Goal: Task Accomplishment & Management: Use online tool/utility

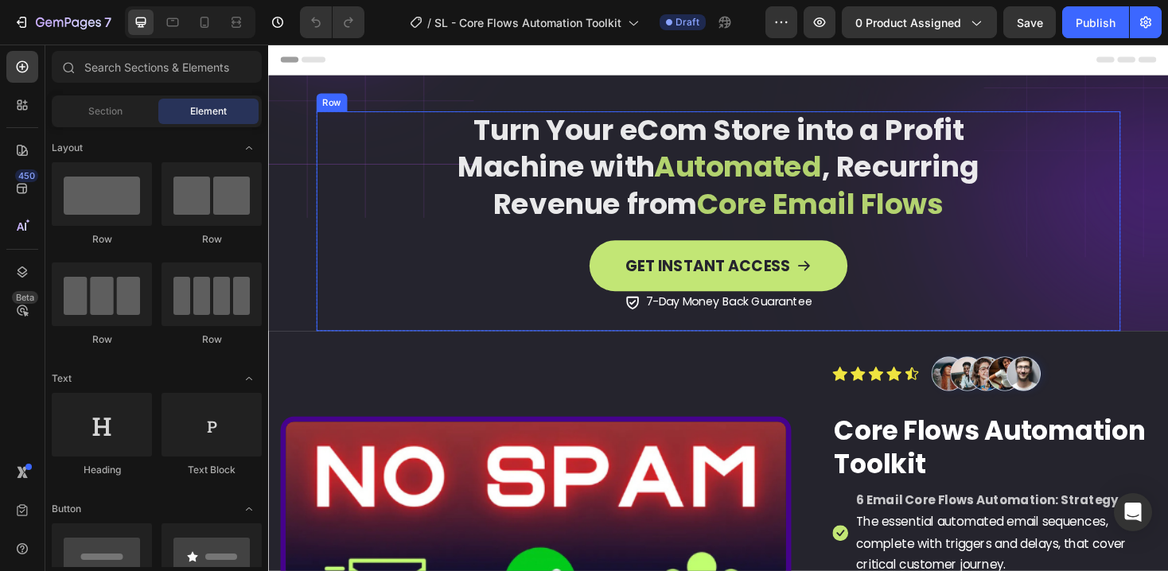
click at [768, 172] on strong "Automated" at bounding box center [766, 174] width 177 height 42
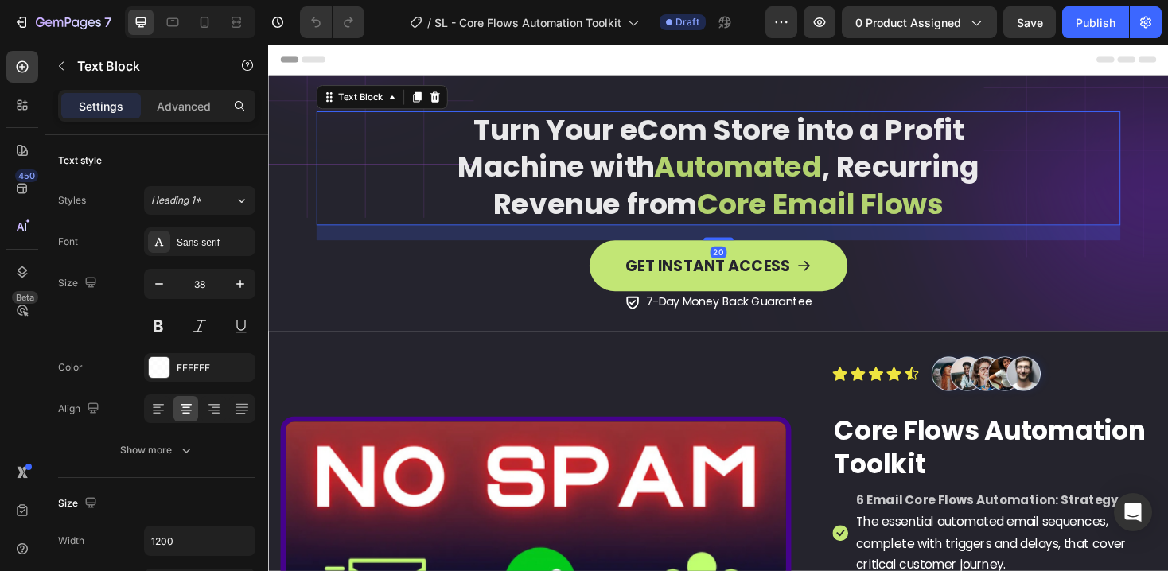
click at [823, 182] on strong "Automated" at bounding box center [766, 174] width 177 height 42
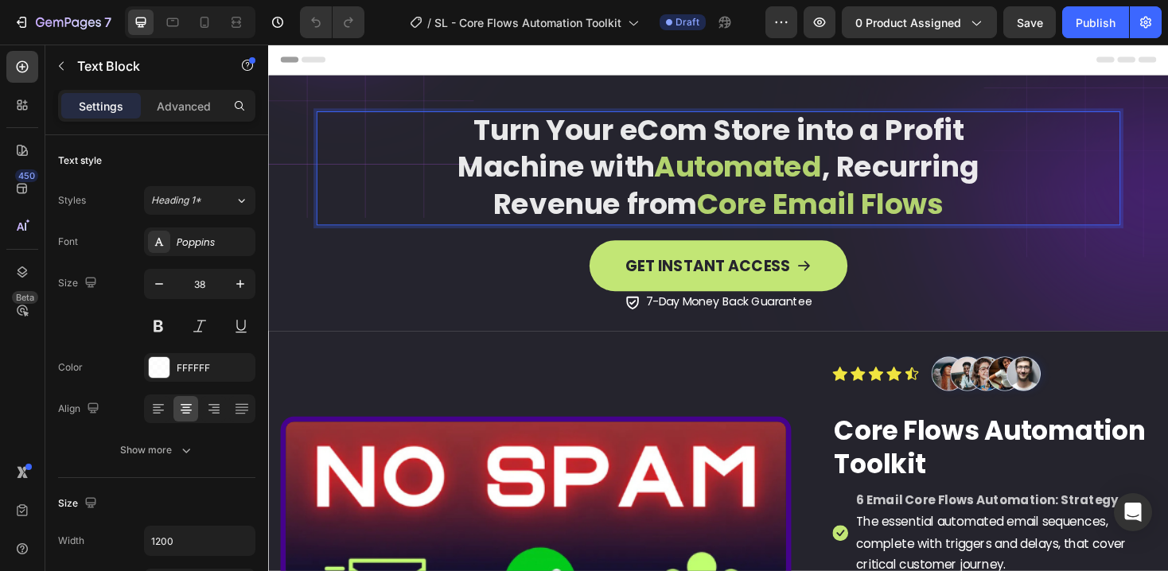
click at [991, 195] on p "Revenue from Core Email Flows" at bounding box center [745, 213] width 827 height 39
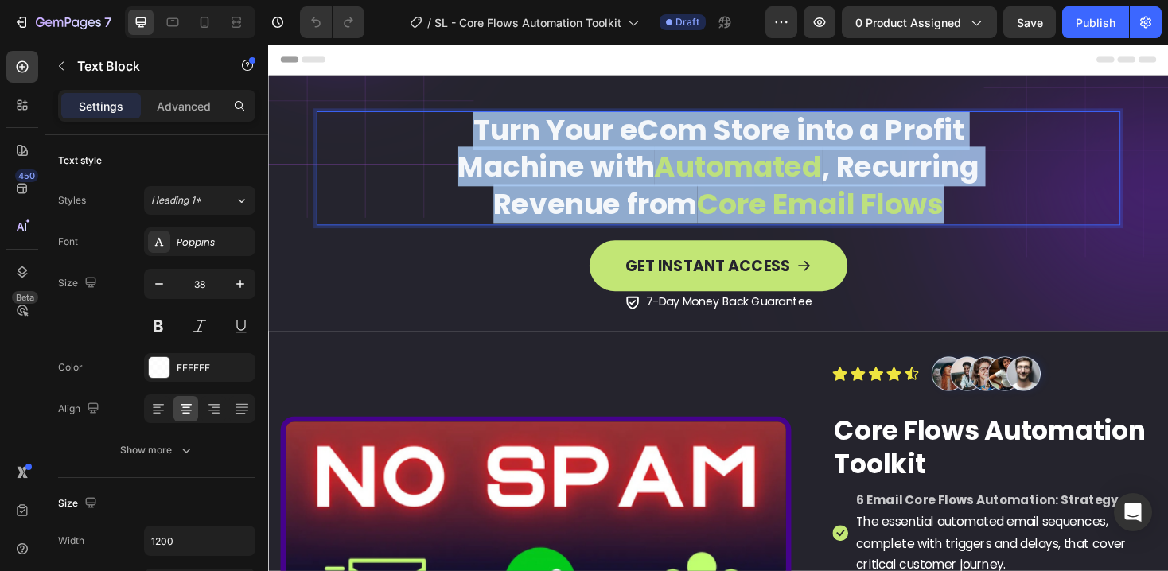
drag, startPoint x: 994, startPoint y: 207, endPoint x: 470, endPoint y: 126, distance: 529.7
click at [470, 126] on div "Turn Your eCom Store into a Profit Machine with Automated , Recurring Revenue f…" at bounding box center [745, 175] width 853 height 121
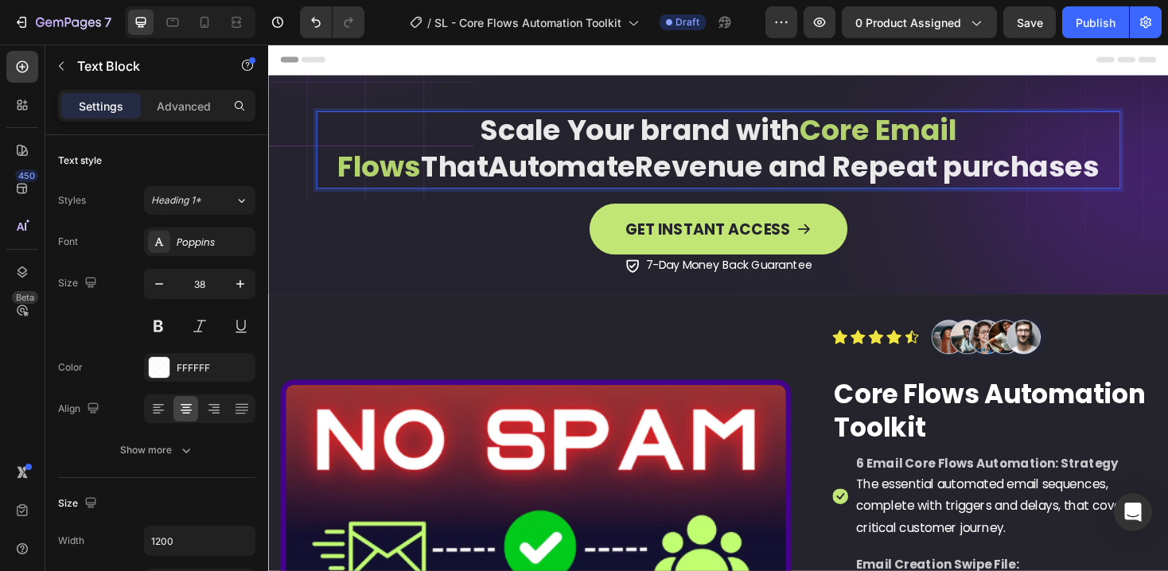
click at [500, 153] on strong "That" at bounding box center [465, 174] width 71 height 42
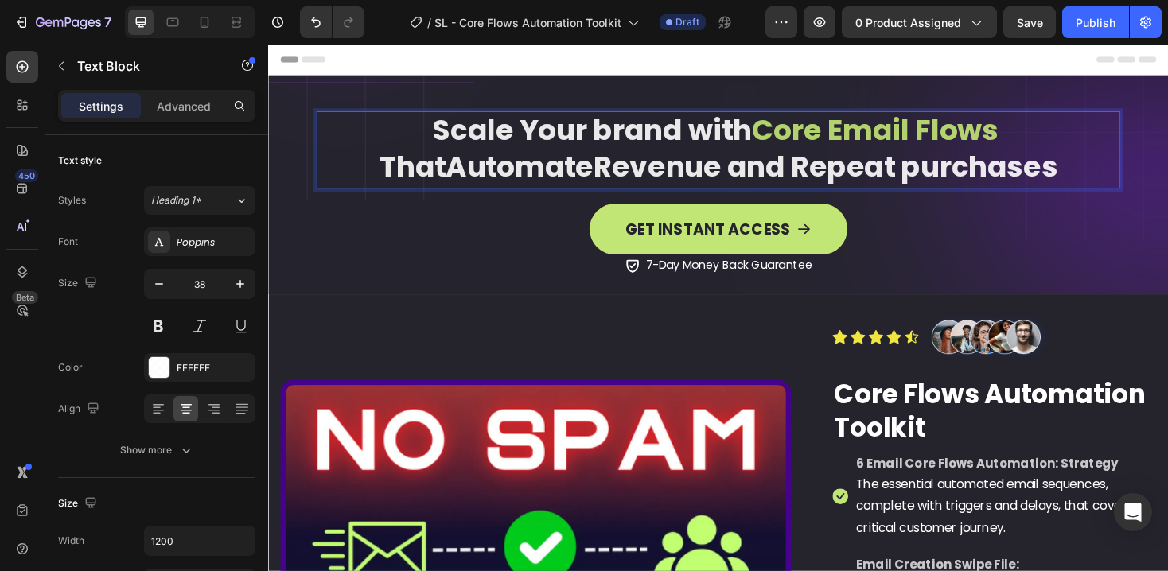
click at [756, 173] on strong "Revenue and Repeat purchases" at bounding box center [859, 174] width 492 height 42
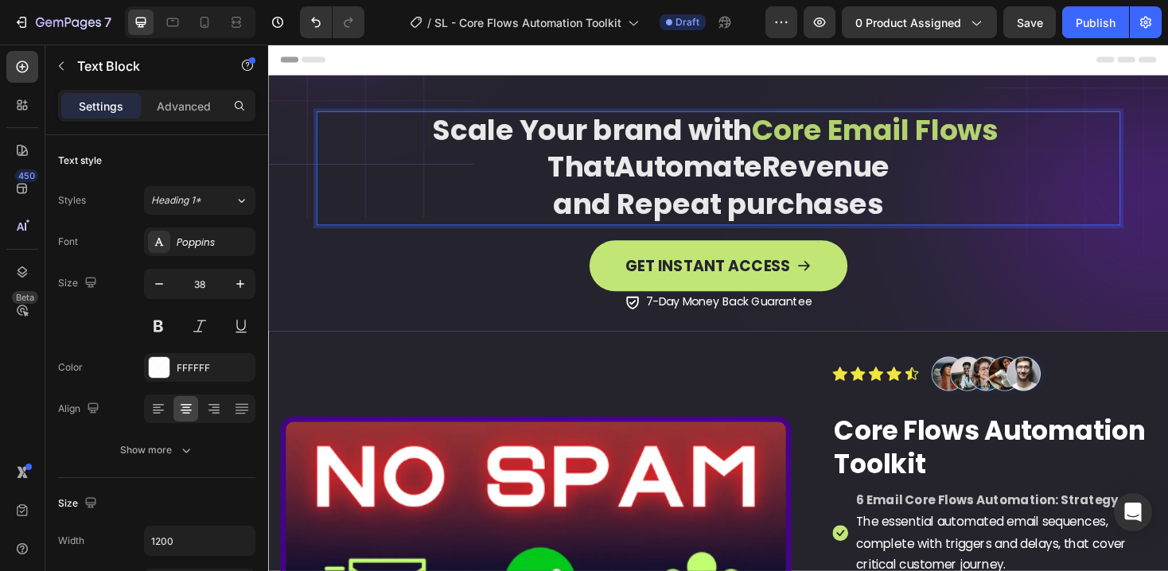
click at [951, 136] on strong "Core Email Flows" at bounding box center [912, 135] width 262 height 42
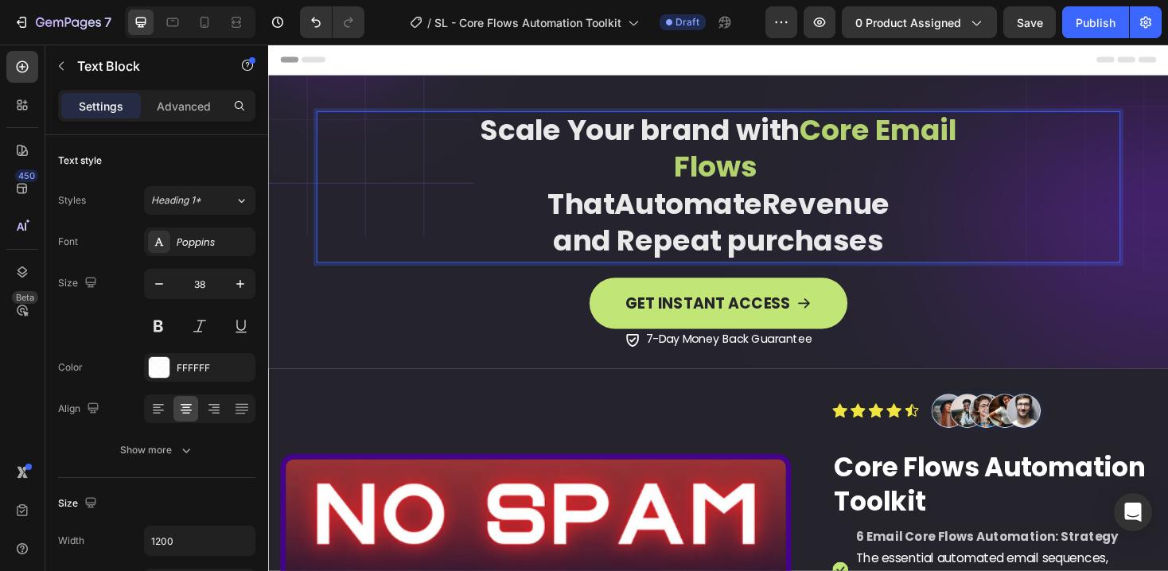
click at [537, 223] on p "That Automate Revenue" at bounding box center [745, 213] width 827 height 39
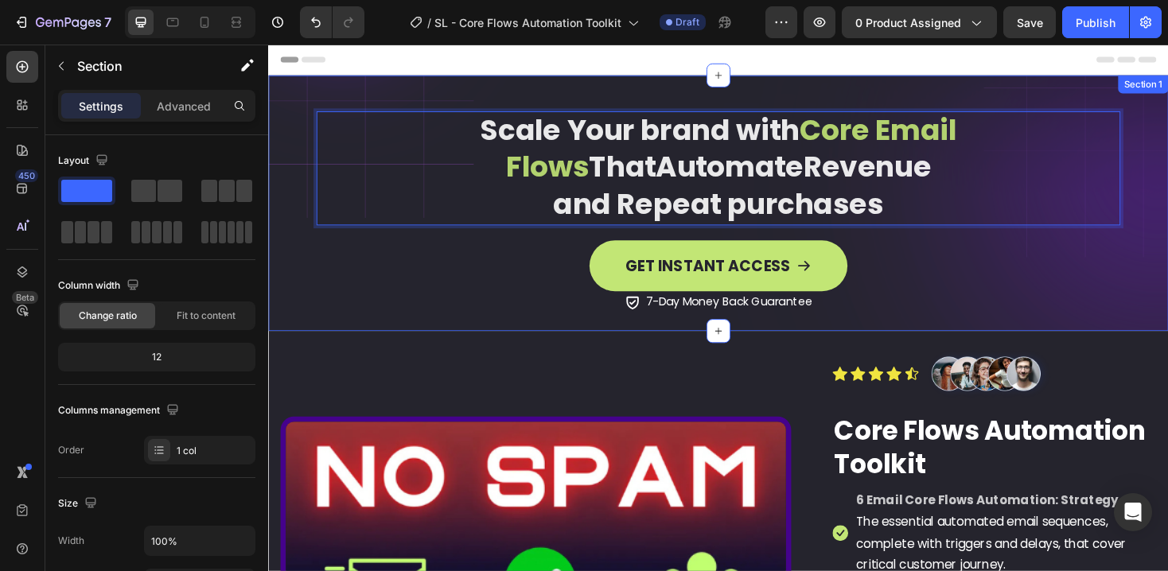
click at [819, 96] on div "Scale Your brand with Core Email Flows That Automate Revenue and Repeat purchas…" at bounding box center [745, 212] width 955 height 271
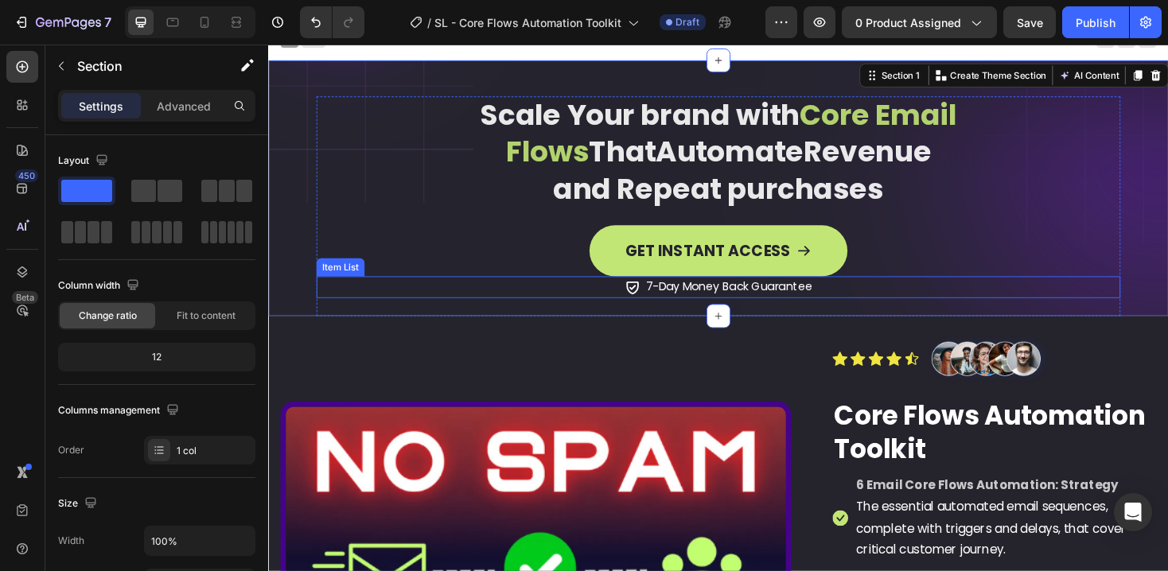
scroll to position [17, 0]
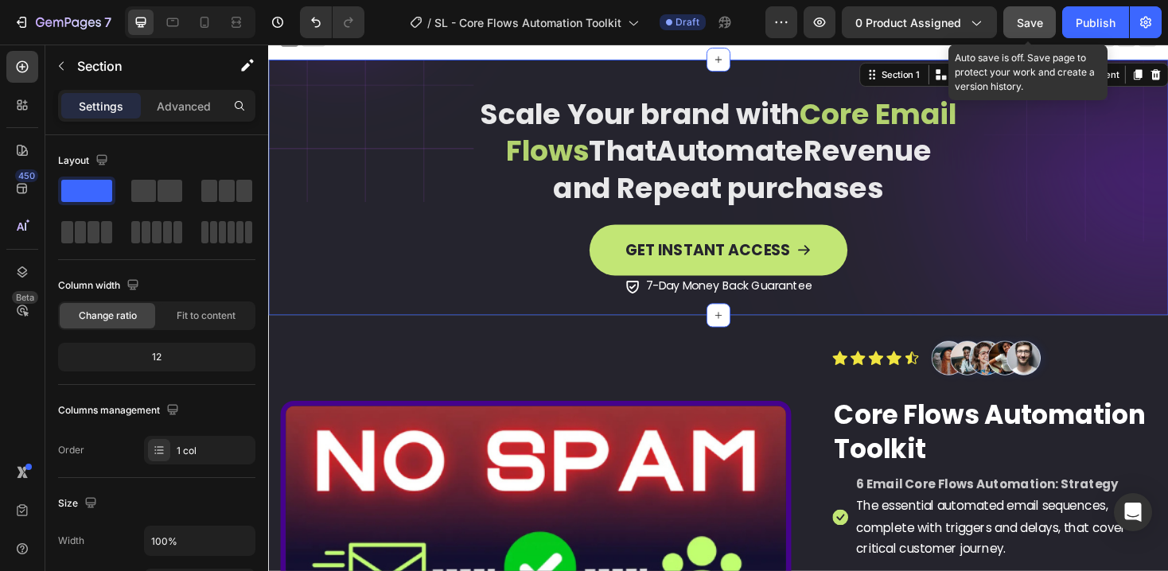
click at [1042, 26] on span "Save" at bounding box center [1030, 23] width 26 height 14
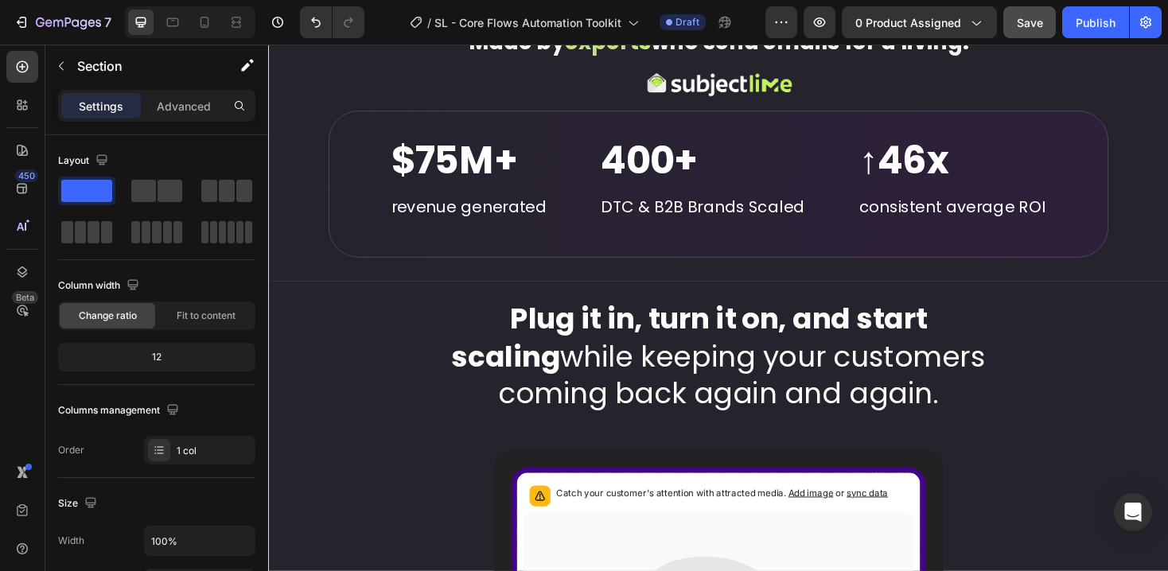
scroll to position [4920, 0]
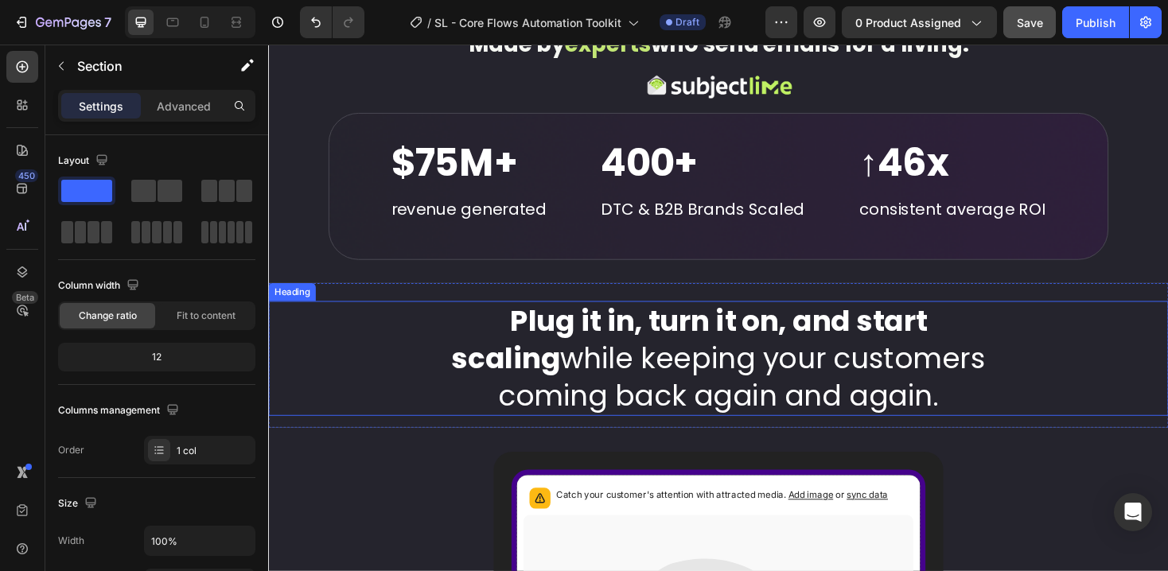
click at [662, 404] on h2 "Plug it in, turn it on, and start scaling while keeping your customers coming b…" at bounding box center [745, 377] width 955 height 121
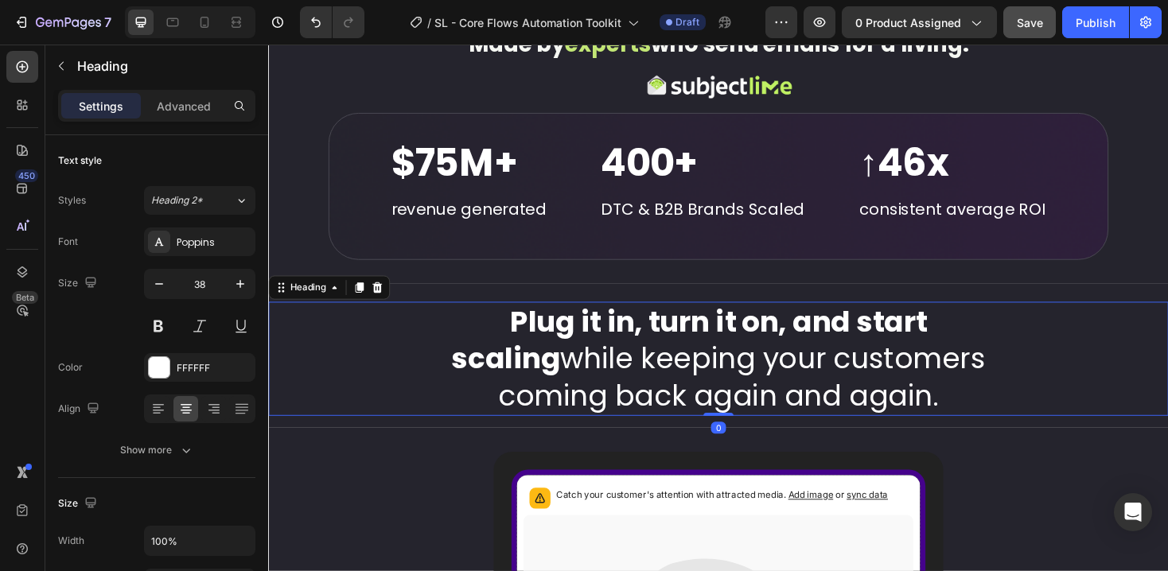
click at [982, 372] on h2 "Plug it in, turn it on, and start scaling while keeping your customers coming b…" at bounding box center [745, 377] width 955 height 121
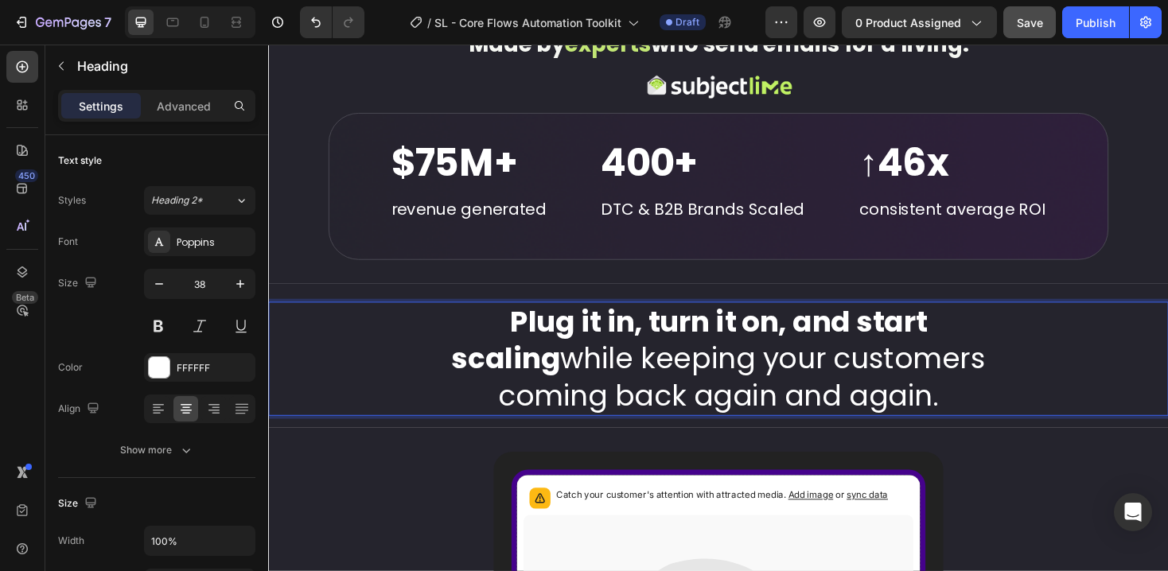
click at [1021, 373] on p "Plug it in, turn it on, and start scaling while keeping your customers coming b…" at bounding box center [745, 378] width 951 height 118
click at [505, 418] on p "Plug it in, turn it on, and start scaling while keeping your customers coming b…" at bounding box center [745, 378] width 951 height 118
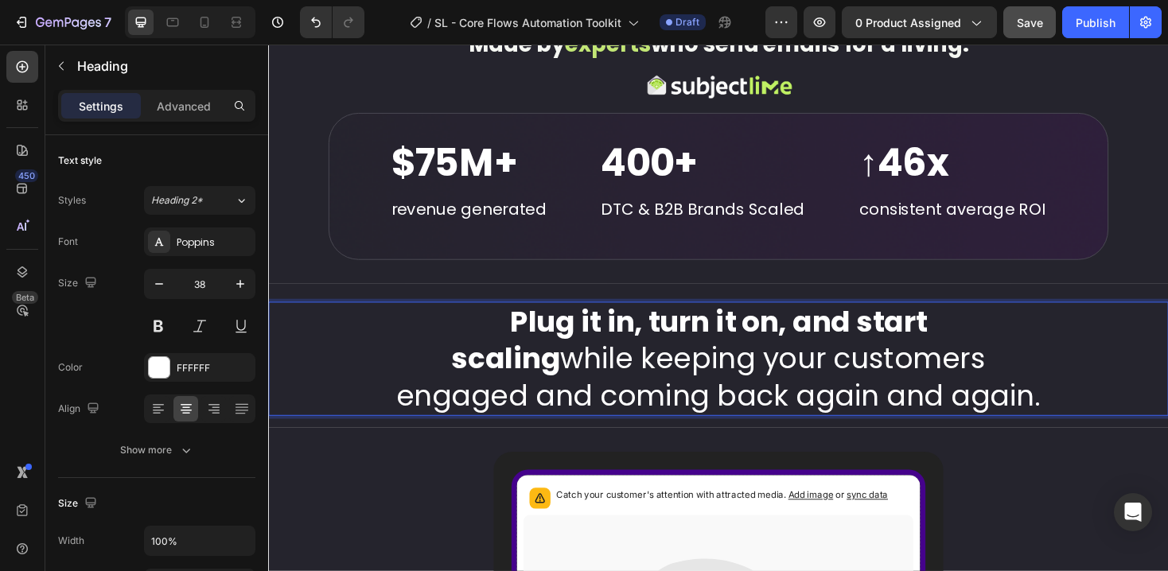
click at [395, 419] on p "Plug it in, turn it on, and start scaling while keeping your customers engaged …" at bounding box center [745, 378] width 951 height 118
click at [445, 373] on p "Plug it in, turn it on, and start scaling while keeping your customers engaged …" at bounding box center [745, 378] width 951 height 118
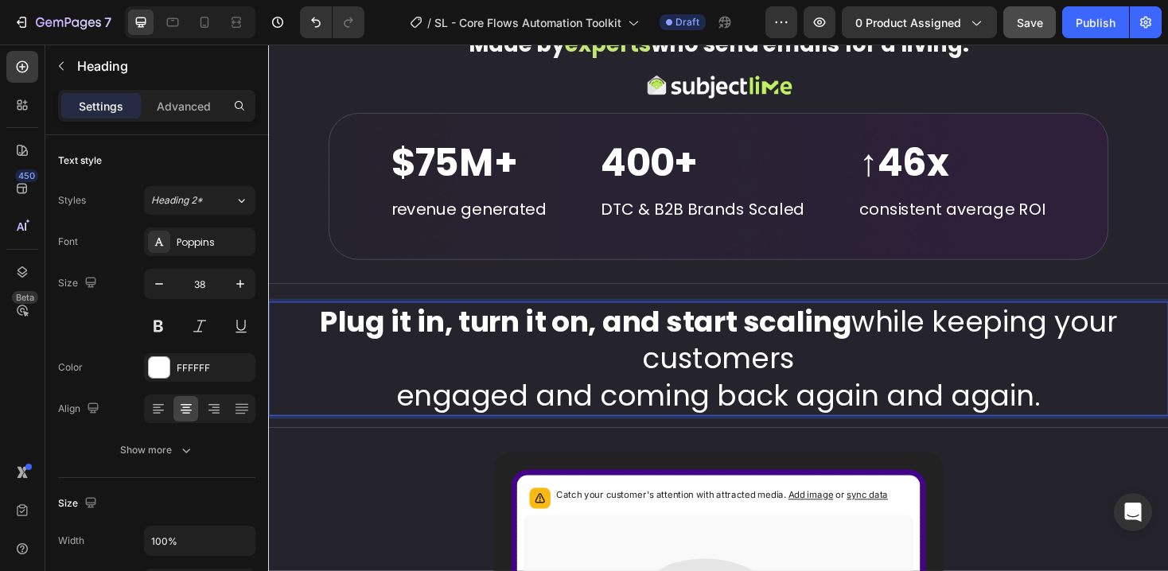
click at [888, 340] on p "Plug it in, turn it on, and start scaling while keeping your customers engaged …" at bounding box center [745, 378] width 951 height 118
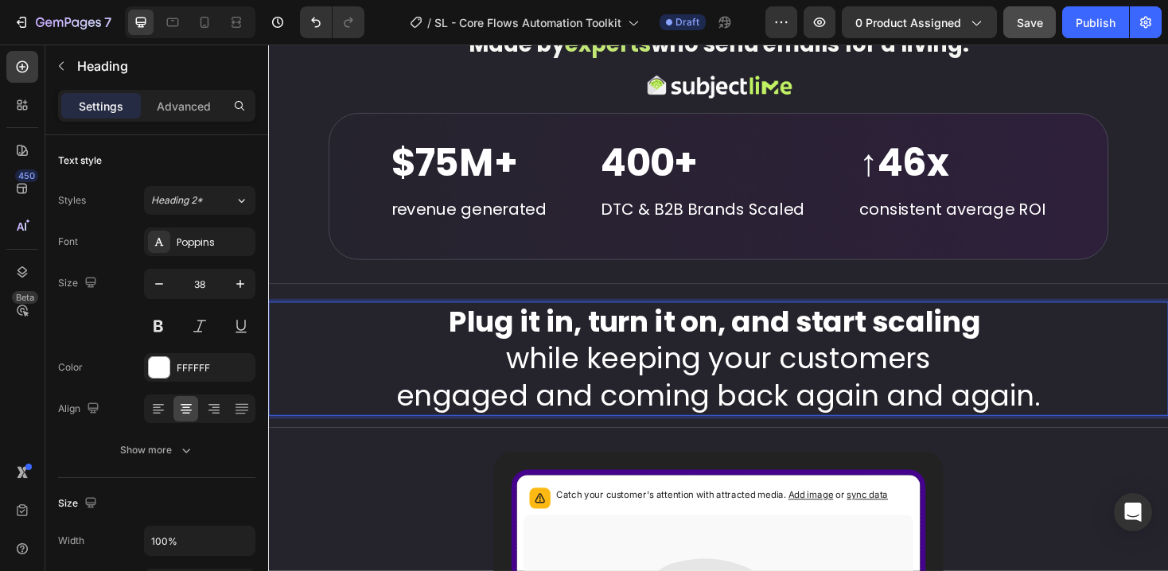
click at [399, 421] on p "Plug it in, turn it on, and start scaling while keeping your customers engaged …" at bounding box center [745, 378] width 951 height 118
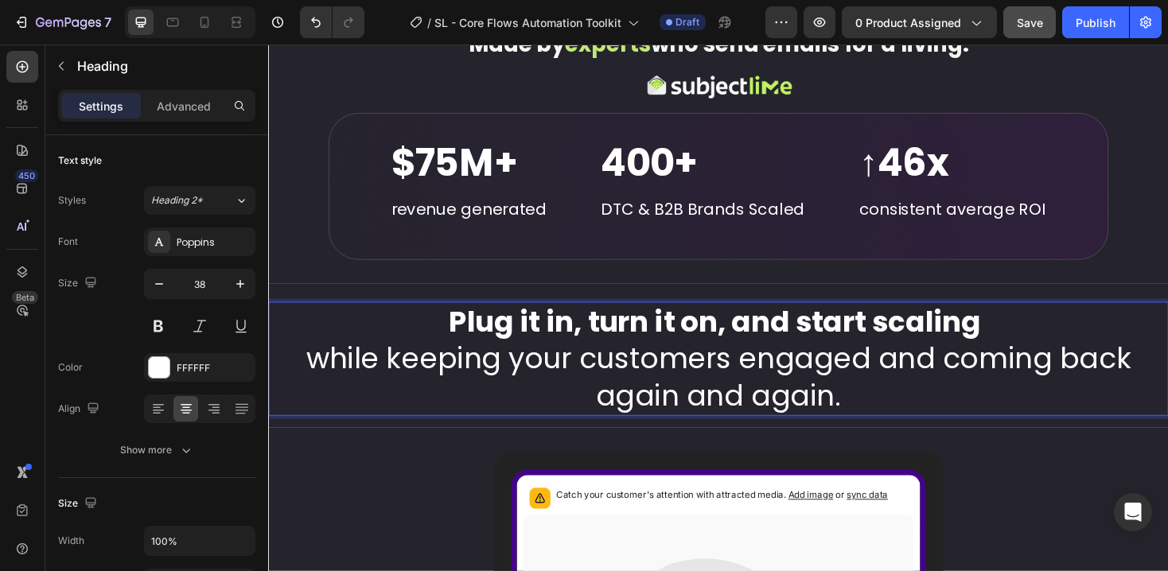
click at [906, 378] on p "Plug it in, turn it on, and start scaling while keeping your customers engaged …" at bounding box center [745, 378] width 951 height 118
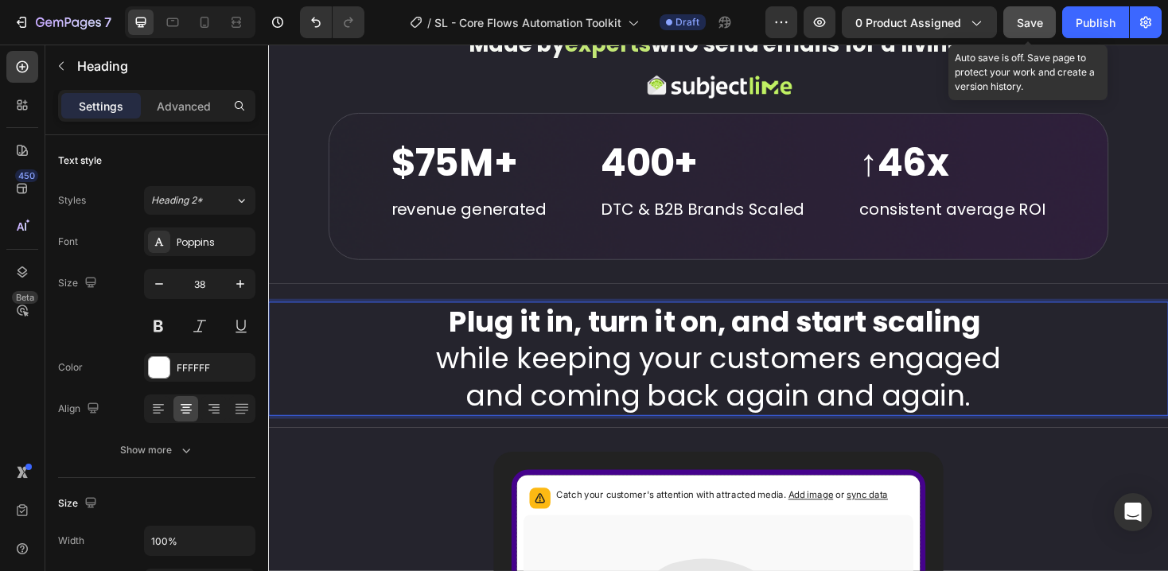
click at [1030, 21] on span "Save" at bounding box center [1030, 23] width 26 height 14
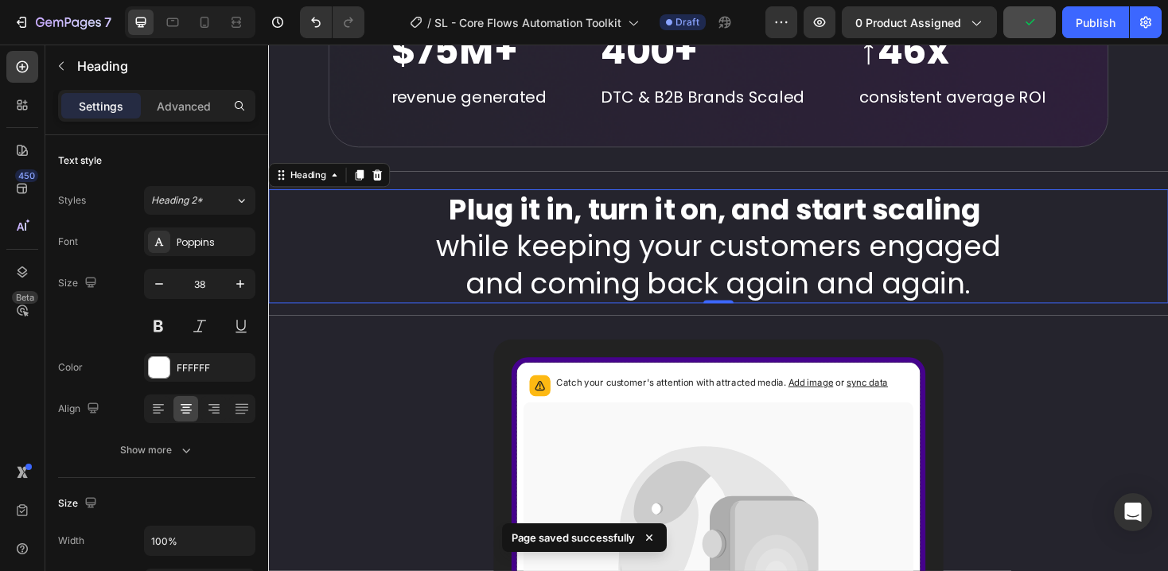
scroll to position [5043, 0]
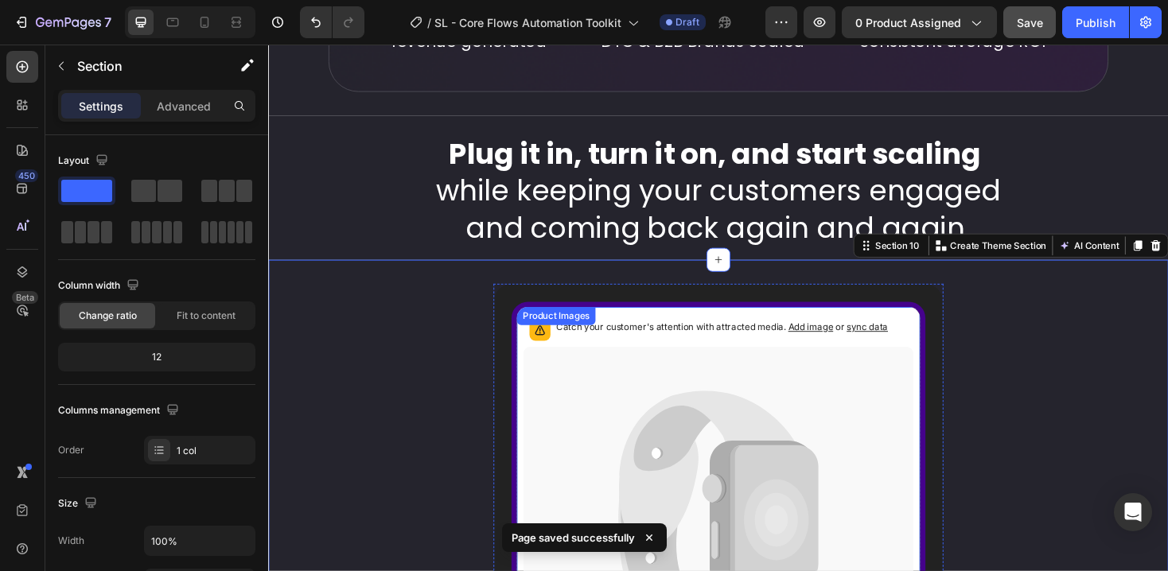
scroll to position [5098, 0]
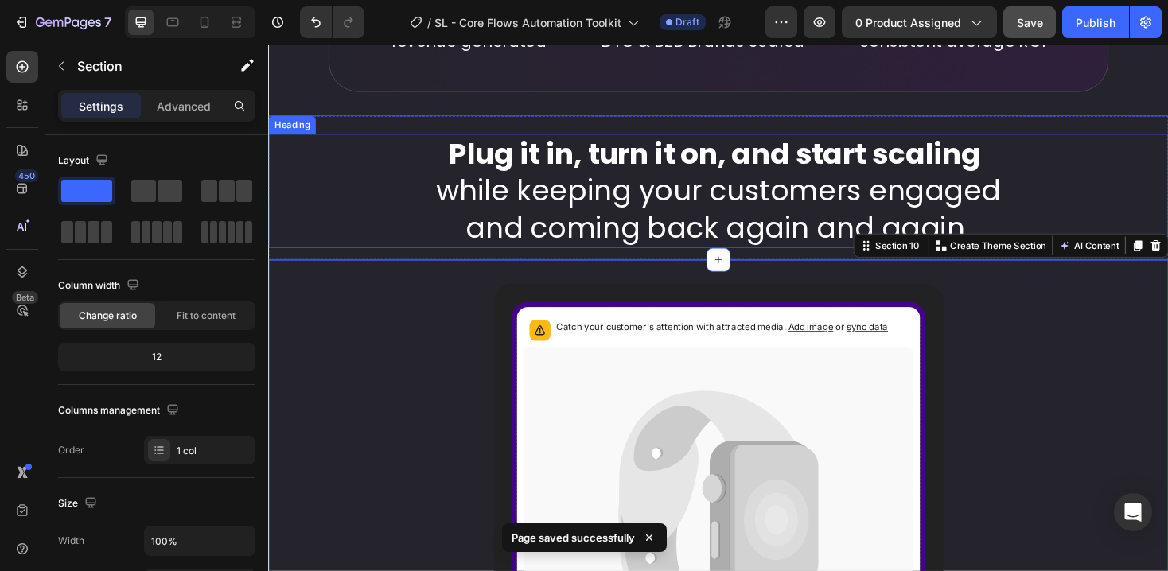
click at [845, 194] on p "⁠⁠⁠⁠⁠⁠⁠ Plug it in, turn it on, and start scaling while keeping your customers …" at bounding box center [745, 200] width 951 height 118
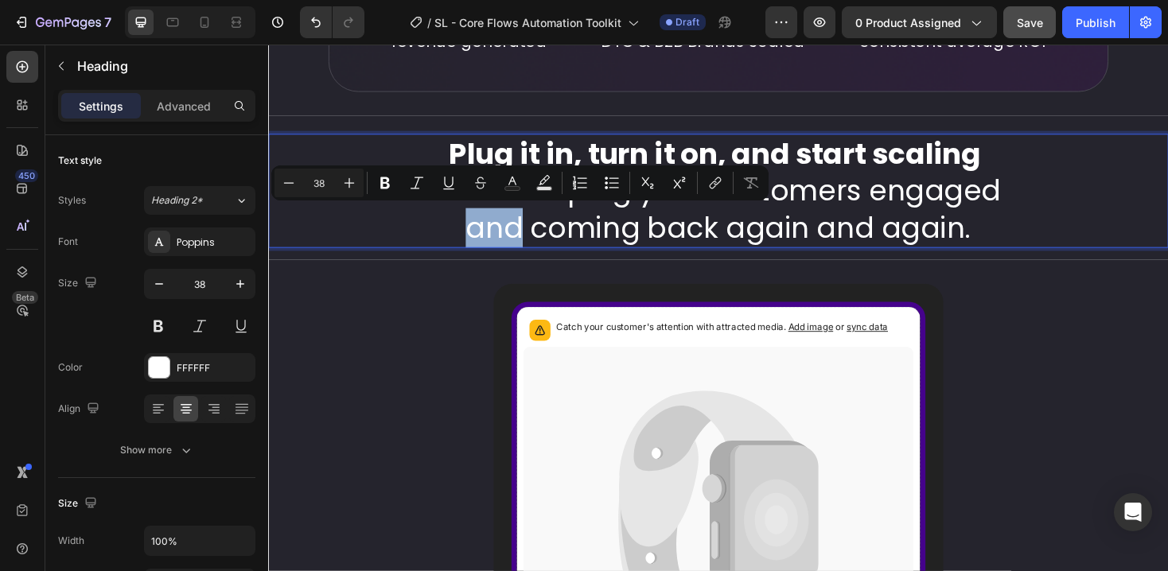
drag, startPoint x: 530, startPoint y: 239, endPoint x: 478, endPoint y: 241, distance: 51.7
click at [478, 241] on p "Plug it in, turn it on, and start scaling while keeping your customers engaged …" at bounding box center [745, 200] width 951 height 118
click at [870, 235] on p "Plug it in, turn it on, and start scaling while keeping your customers engaged …" at bounding box center [745, 200] width 951 height 118
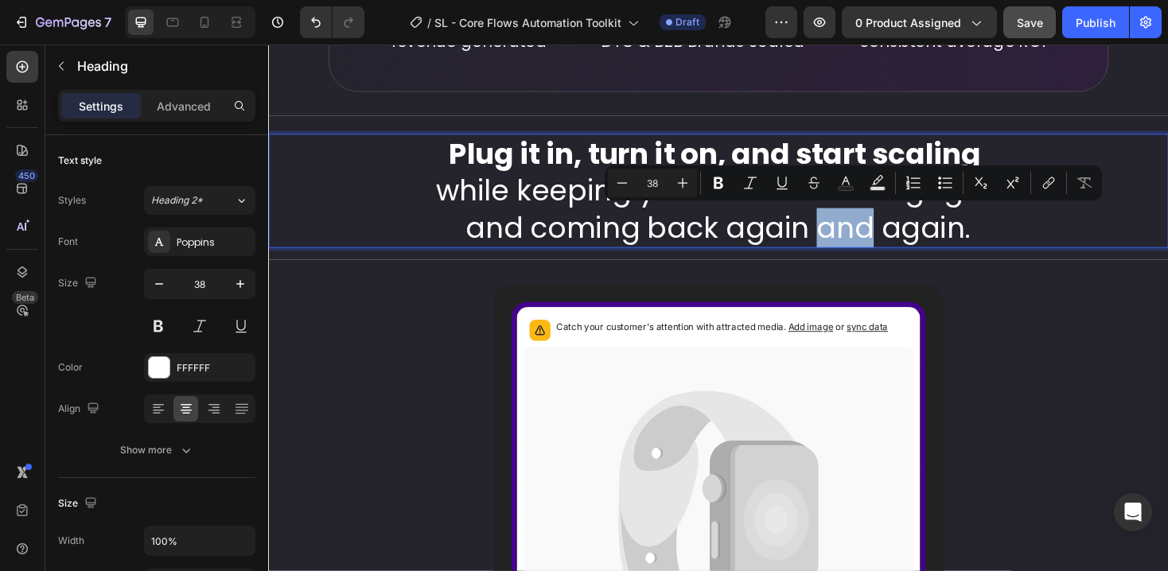
drag, startPoint x: 902, startPoint y: 239, endPoint x: 849, endPoint y: 239, distance: 53.3
click at [849, 239] on p "Plug it in, turn it on, and start scaling while keeping your customers engaged …" at bounding box center [745, 200] width 951 height 118
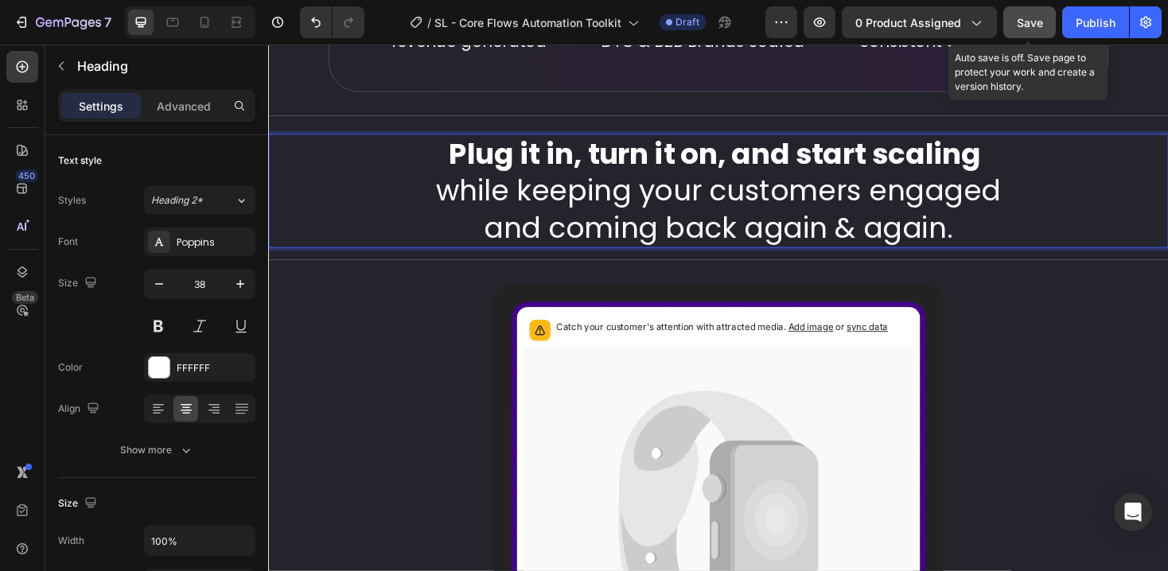
drag, startPoint x: 1040, startPoint y: 20, endPoint x: 783, endPoint y: 10, distance: 257.1
click at [1040, 20] on span "Save" at bounding box center [1030, 23] width 26 height 14
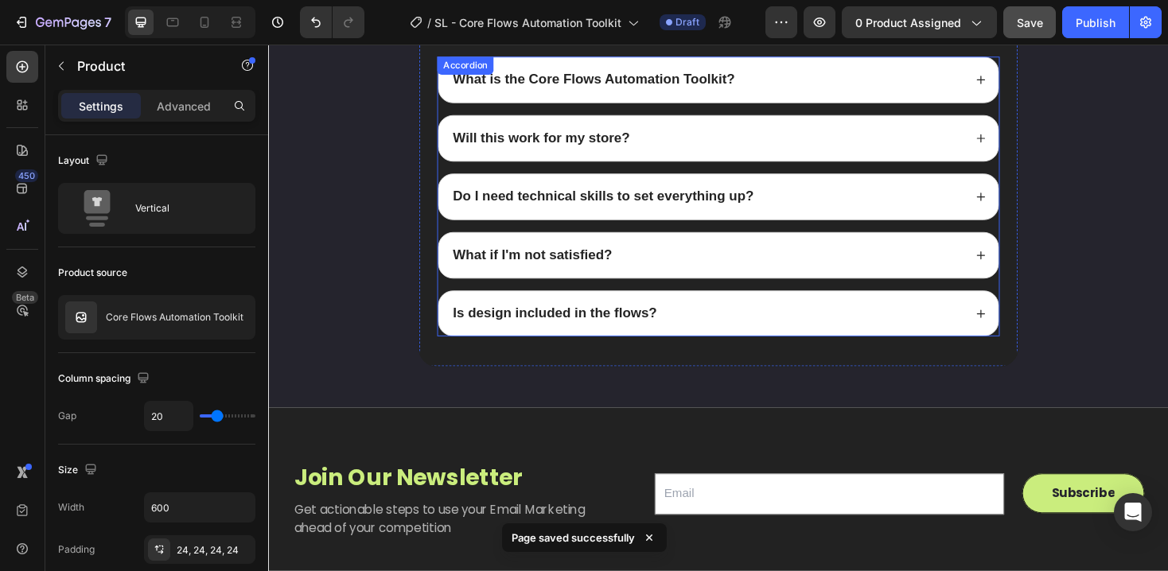
scroll to position [7487, 0]
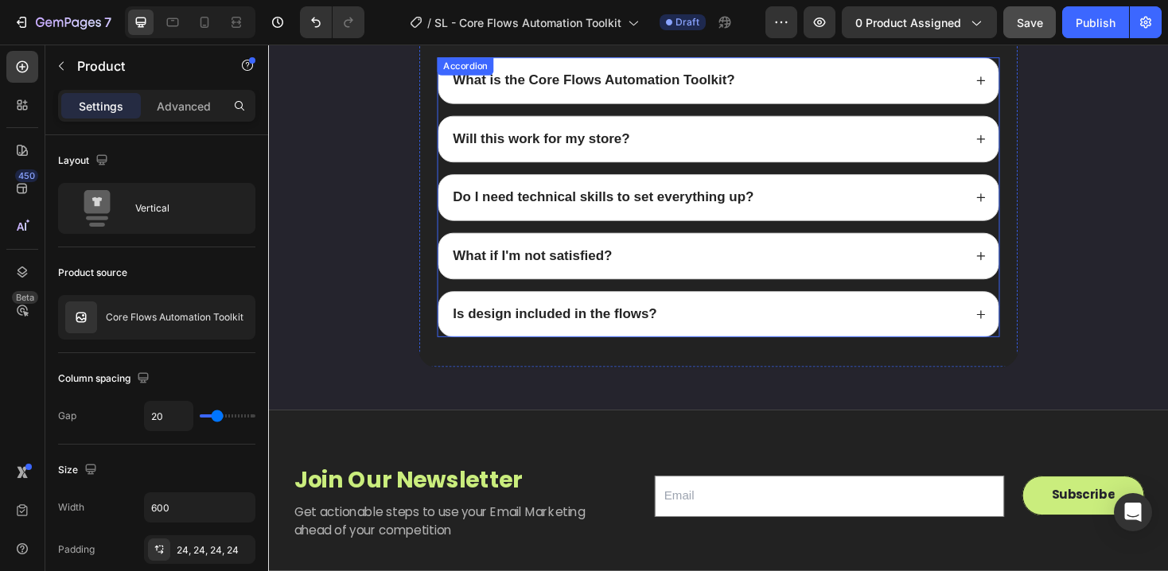
click at [653, 82] on strong "What is the Core Flows Automation Toolkit?" at bounding box center [613, 82] width 299 height 16
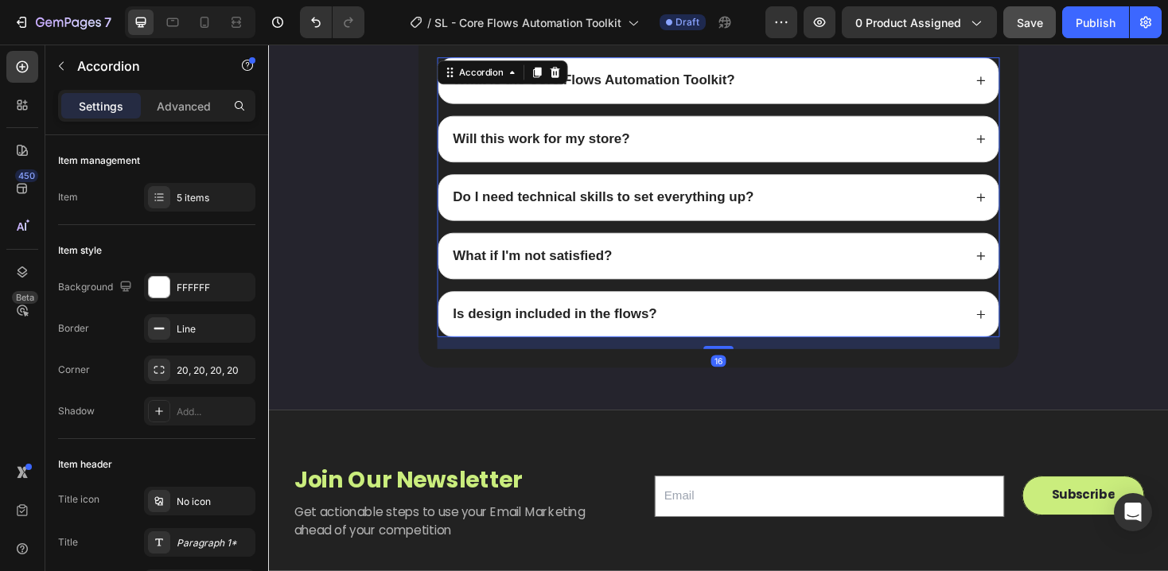
scroll to position [7462, 0]
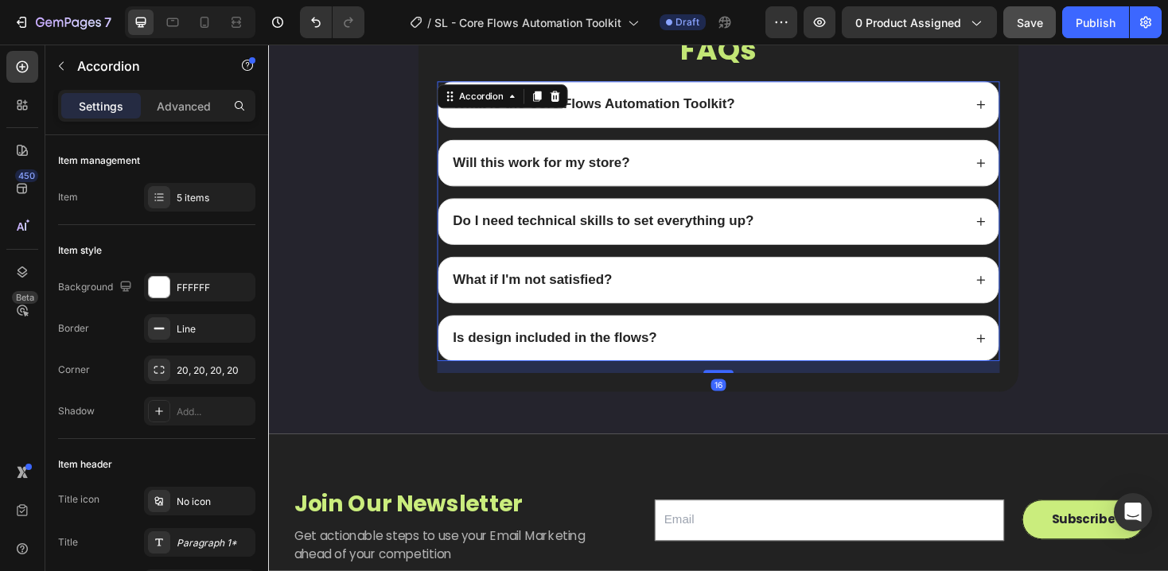
click at [1025, 107] on div "What is the Core Flows Automation Toolkit?" at bounding box center [745, 108] width 593 height 48
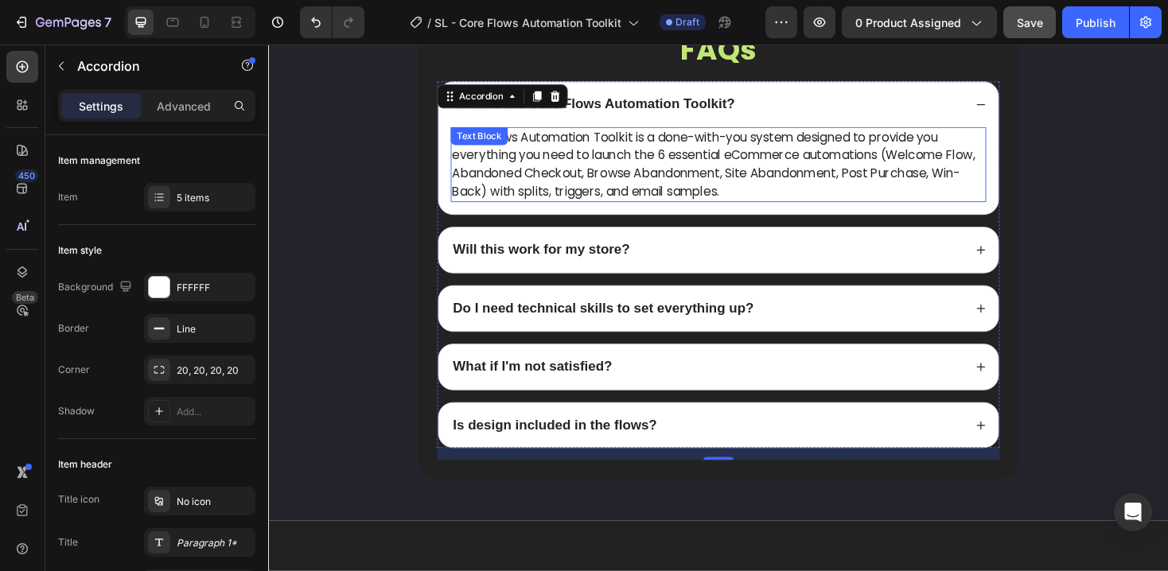
click at [648, 159] on span "Core Flows Automation Toolkit is a done-with-you system designed to provide you…" at bounding box center [740, 172] width 554 height 76
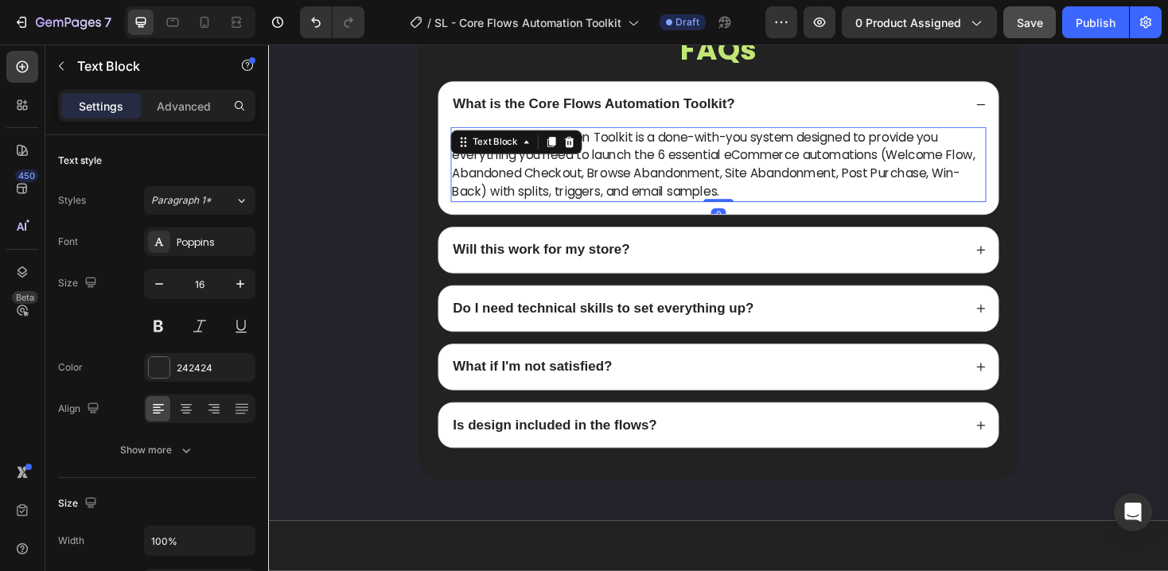
click at [745, 188] on span "Core Flows Automation Toolkit is a done-with-you system designed to provide you…" at bounding box center [740, 172] width 554 height 76
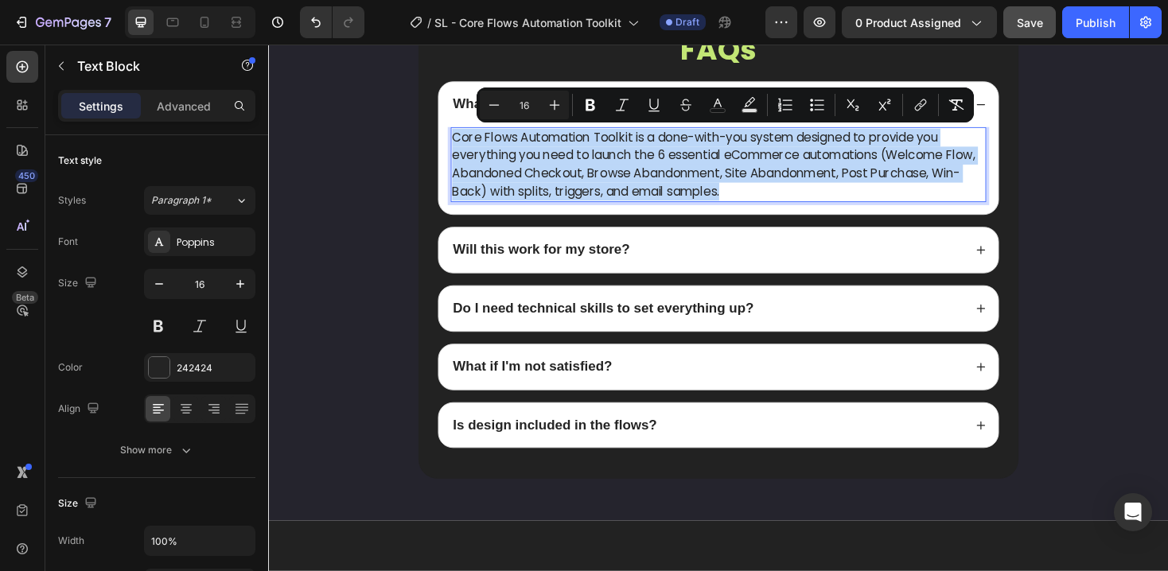
drag, startPoint x: 750, startPoint y: 200, endPoint x: 457, endPoint y: 143, distance: 298.9
click at [463, 143] on p "Core Flows Automation Toolkit is a done-with-you system designed to provide you…" at bounding box center [745, 172] width 565 height 76
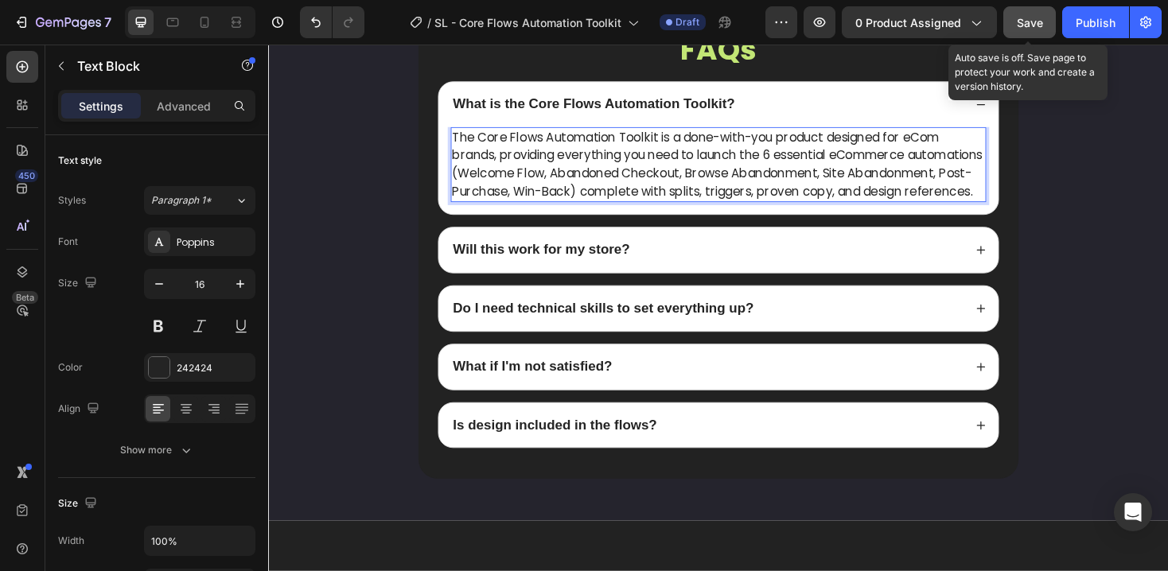
click at [1032, 23] on span "Save" at bounding box center [1030, 23] width 26 height 14
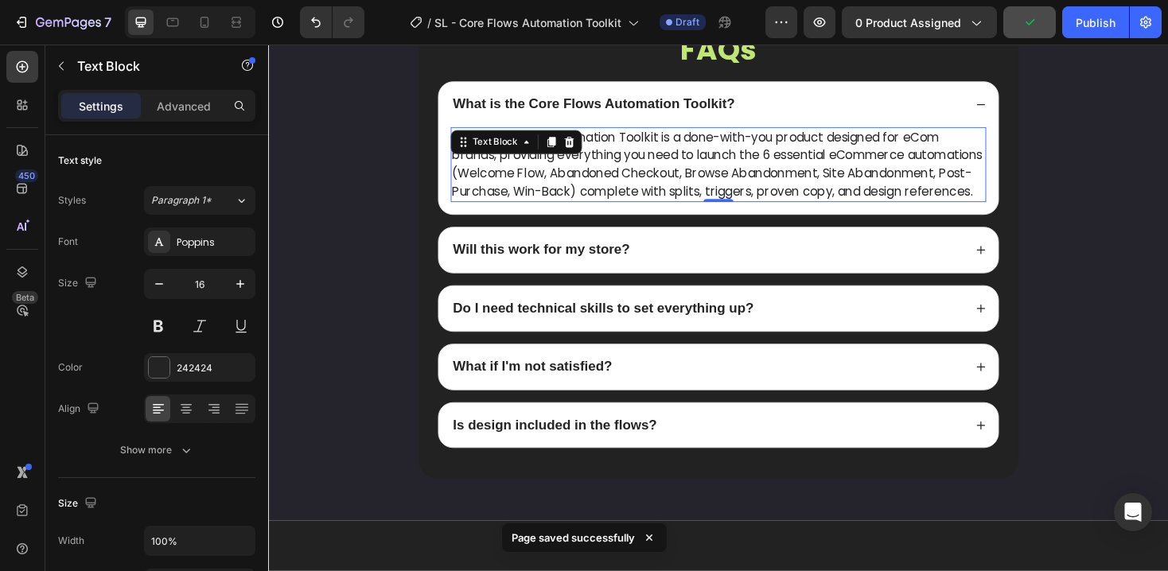
click at [827, 189] on span "The Core Flows Automation Toolkit is a done-with-you product designed for eCom …" at bounding box center [744, 172] width 562 height 76
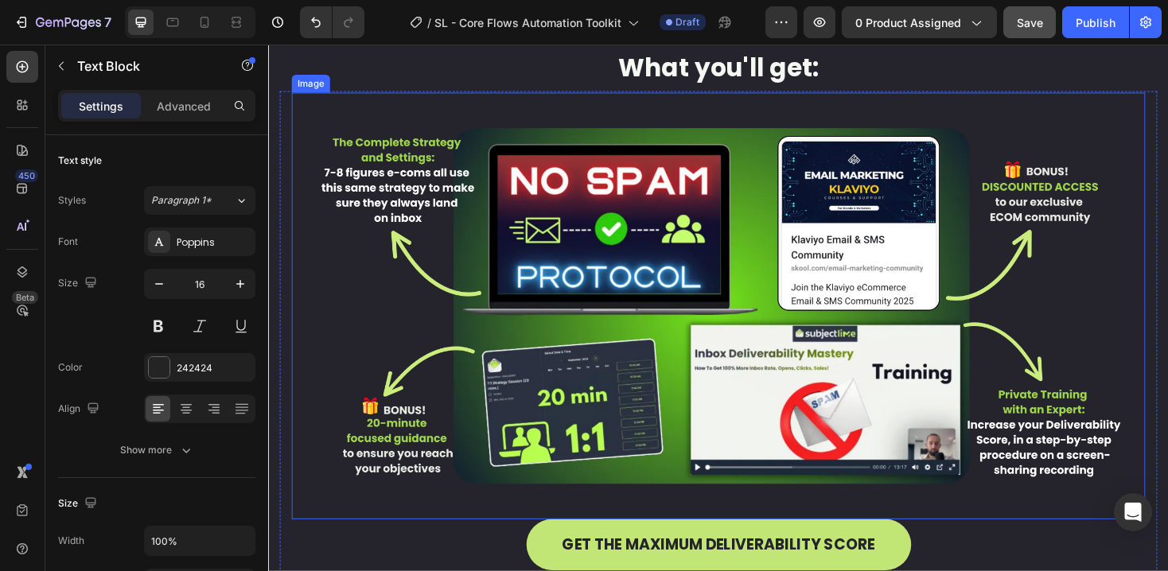
scroll to position [1037, 0]
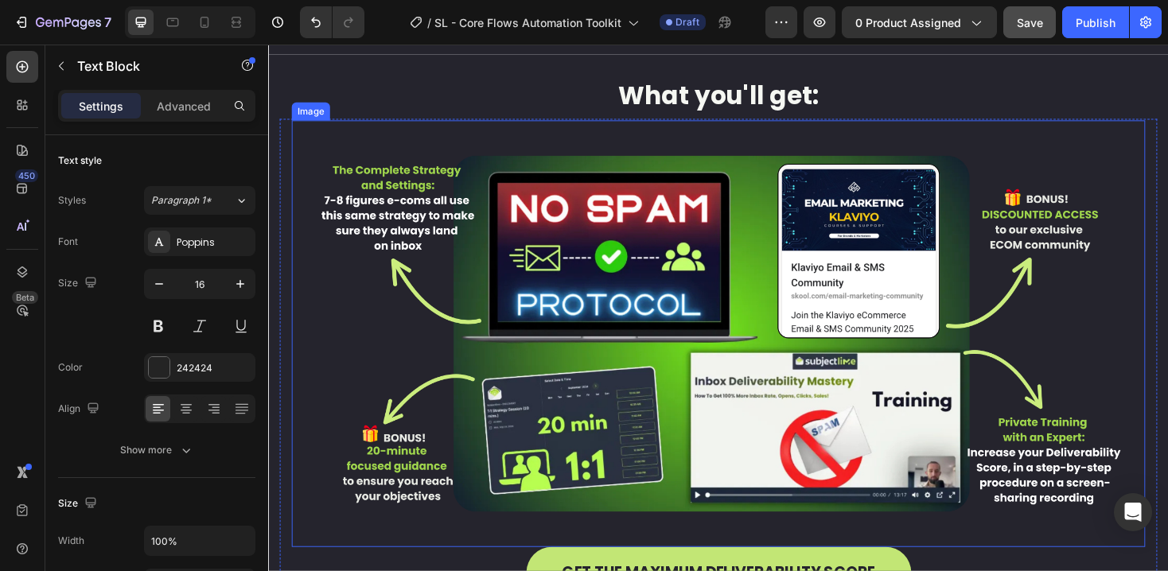
click at [960, 173] on img at bounding box center [745, 351] width 905 height 453
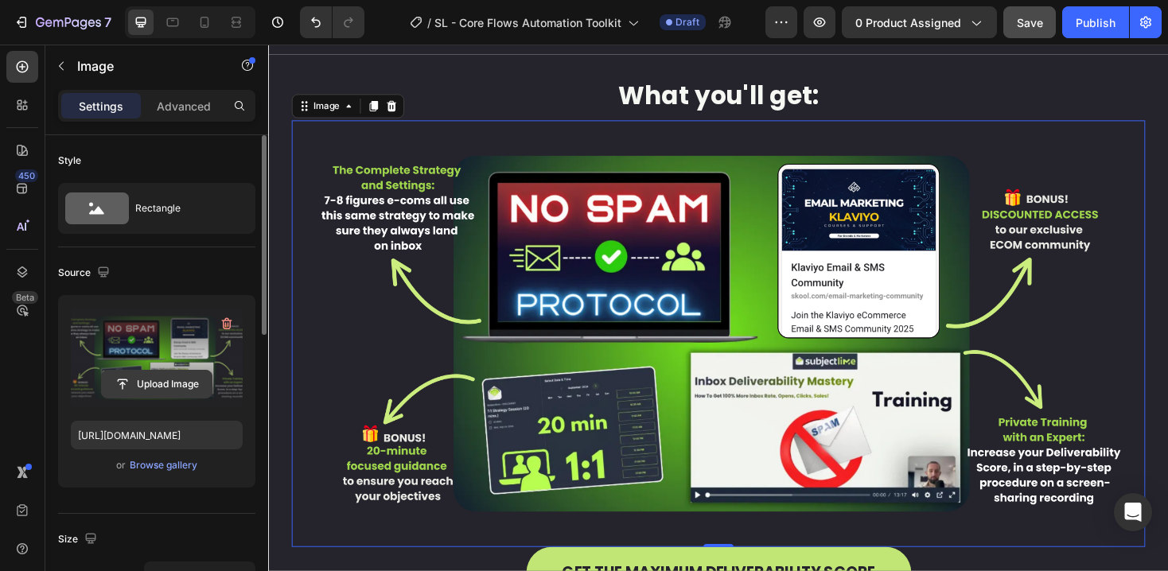
scroll to position [3, 0]
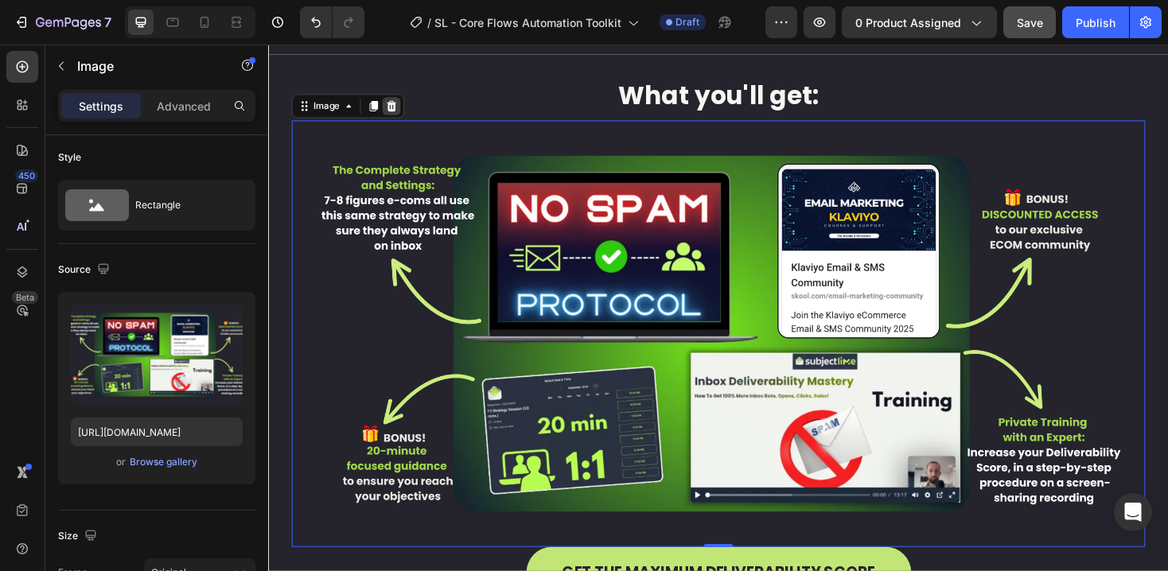
click at [399, 116] on icon at bounding box center [398, 109] width 13 height 13
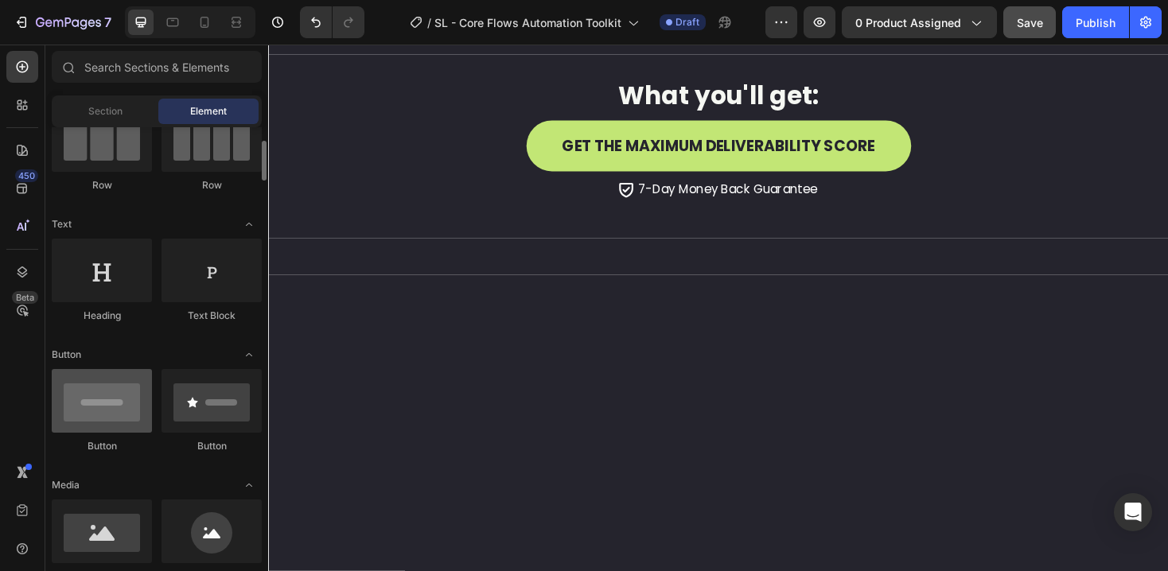
scroll to position [282, 0]
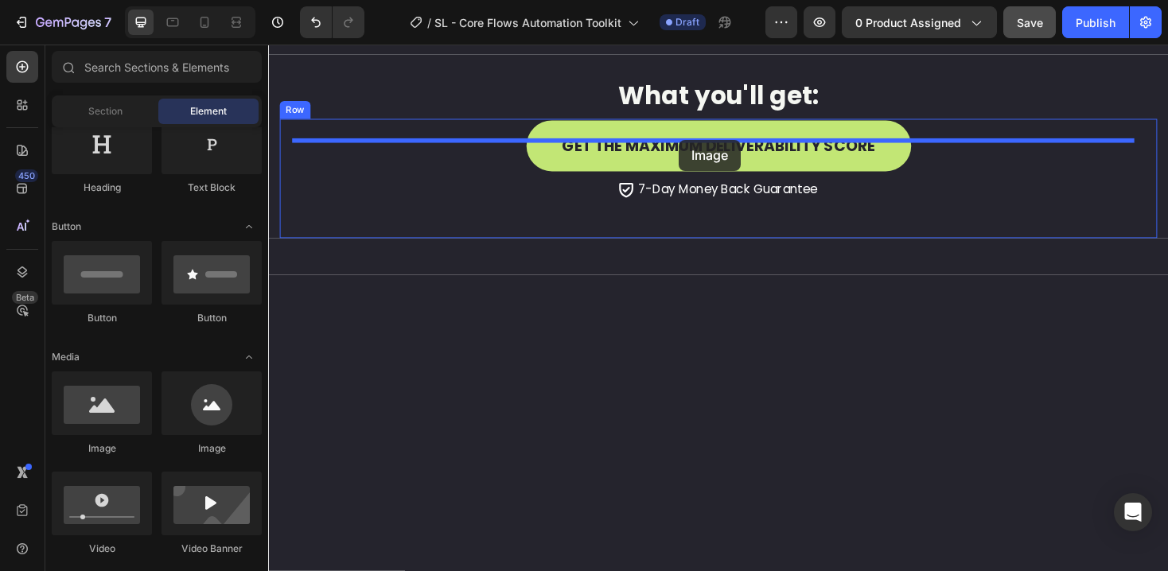
drag, startPoint x: 373, startPoint y: 469, endPoint x: 704, endPoint y: 146, distance: 463.0
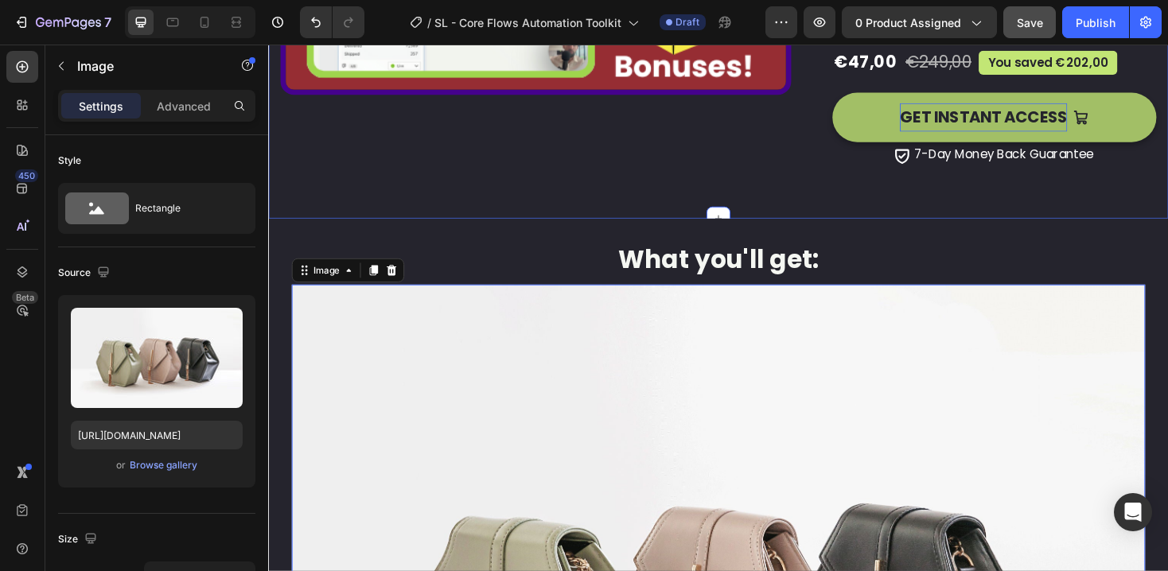
scroll to position [791, 0]
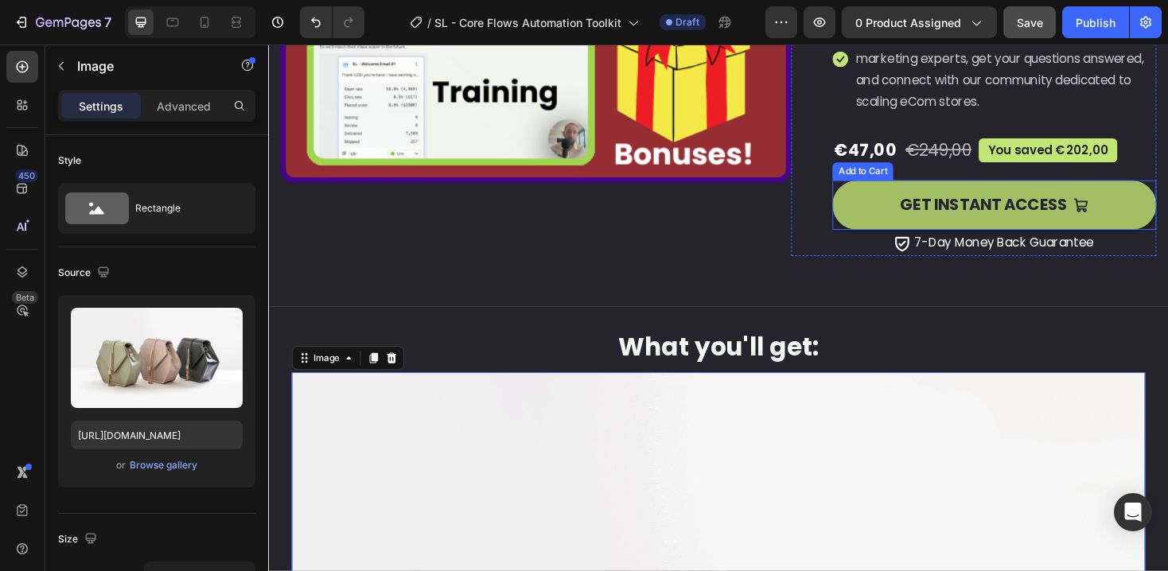
click at [885, 228] on button "GET INSTANT ACCESS" at bounding box center [1038, 215] width 344 height 53
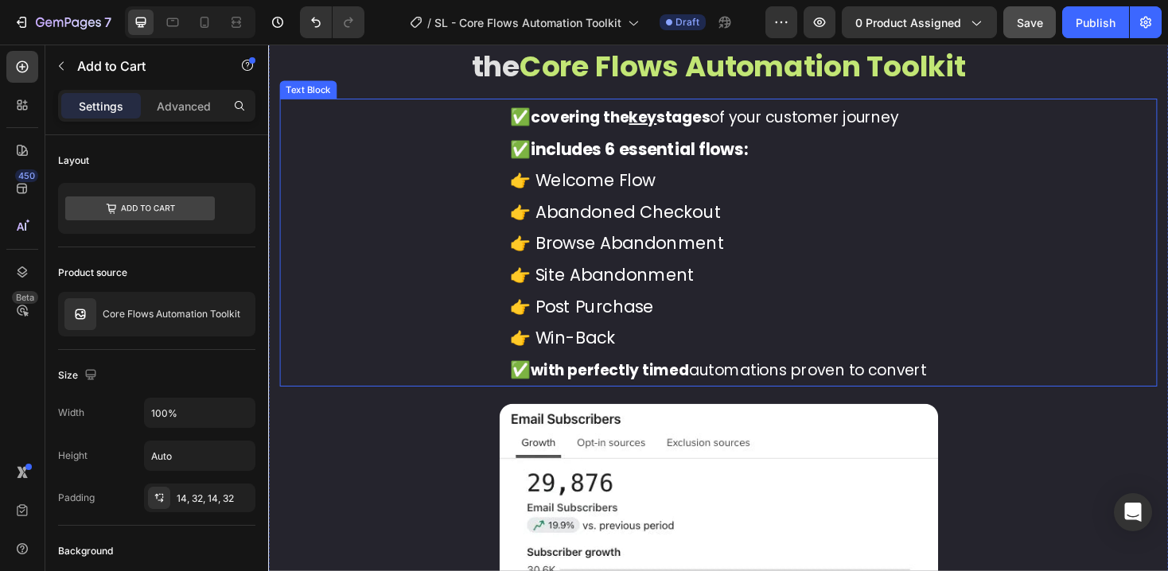
scroll to position [2746, 0]
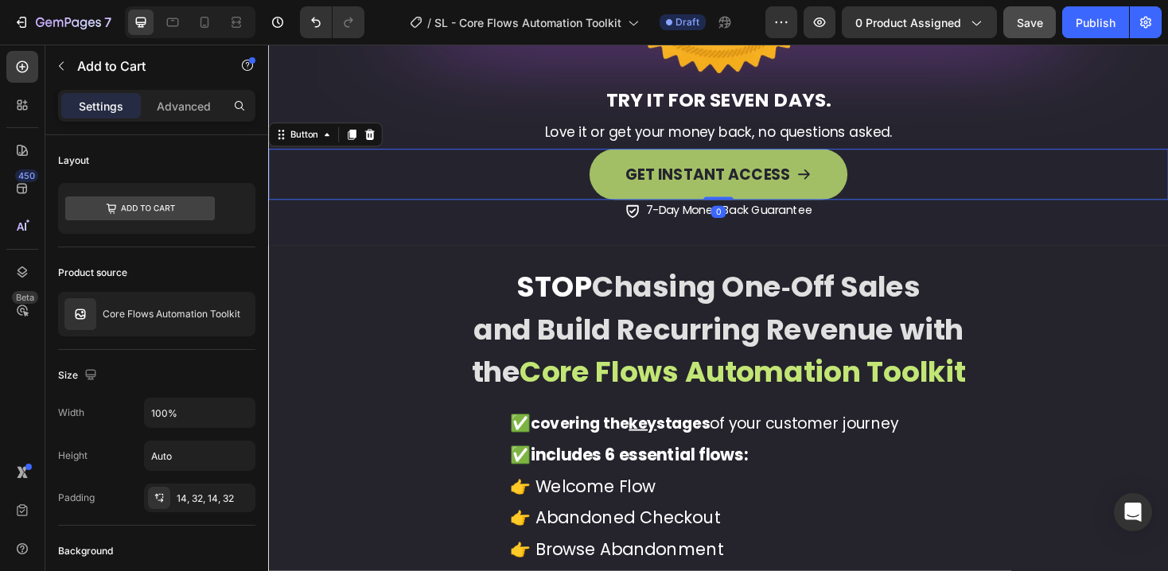
click at [620, 169] on button "GET INSTANT ACCESS" at bounding box center [746, 182] width 274 height 54
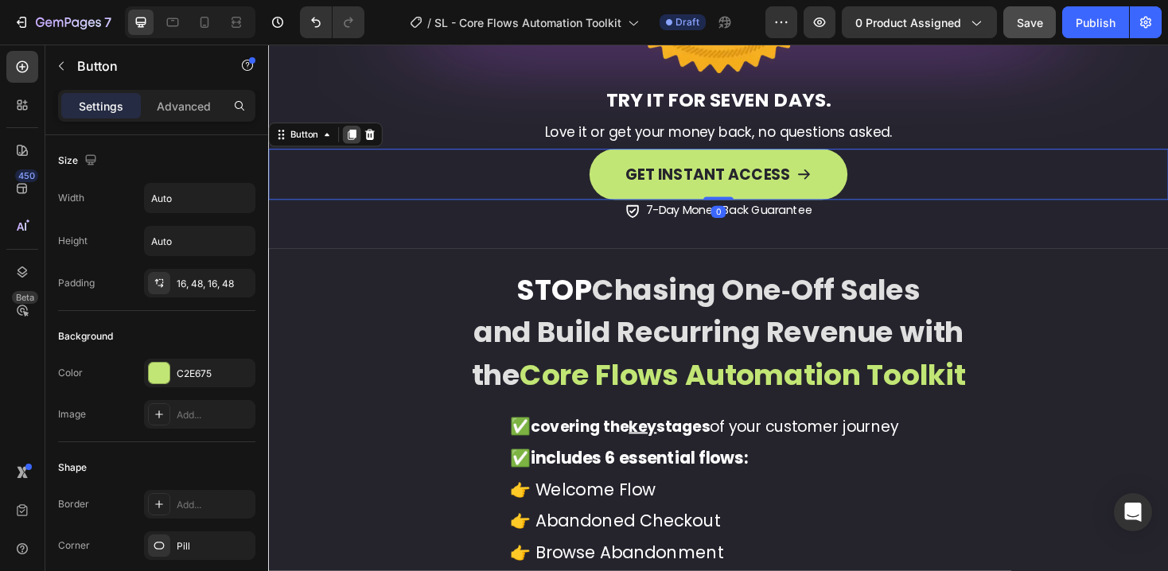
click at [358, 135] on icon at bounding box center [356, 139] width 9 height 11
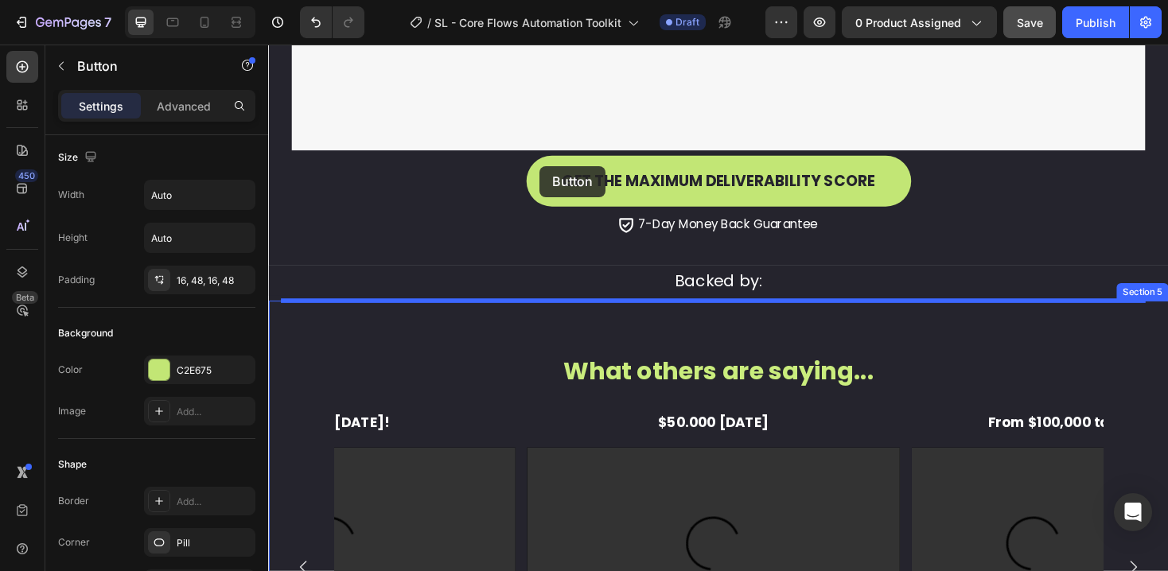
scroll to position [1687, 0]
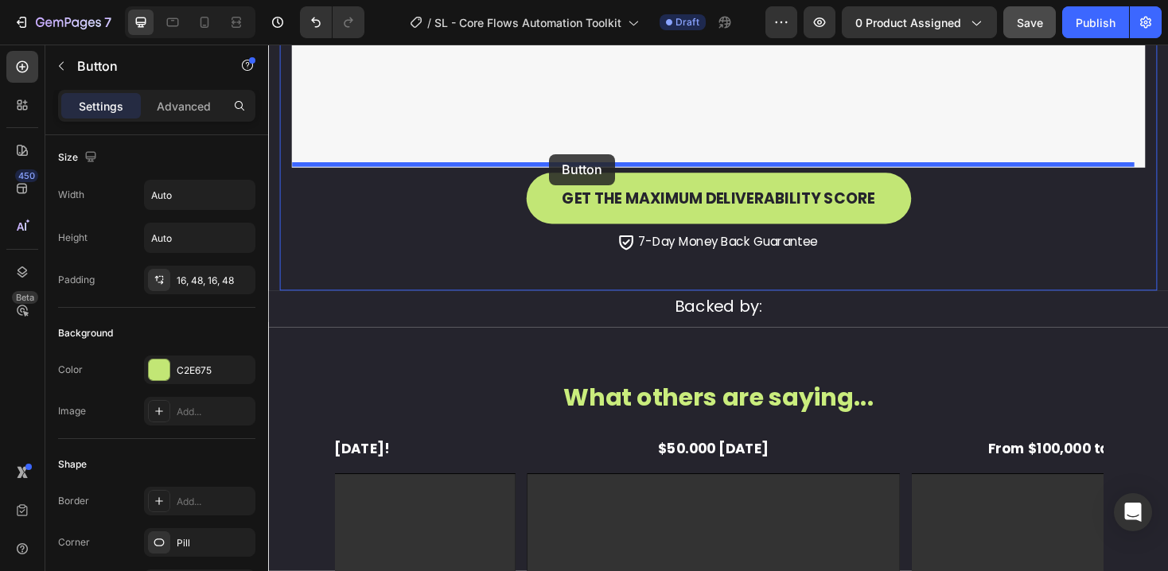
drag, startPoint x: 519, startPoint y: 223, endPoint x: 566, endPoint y: 161, distance: 78.3
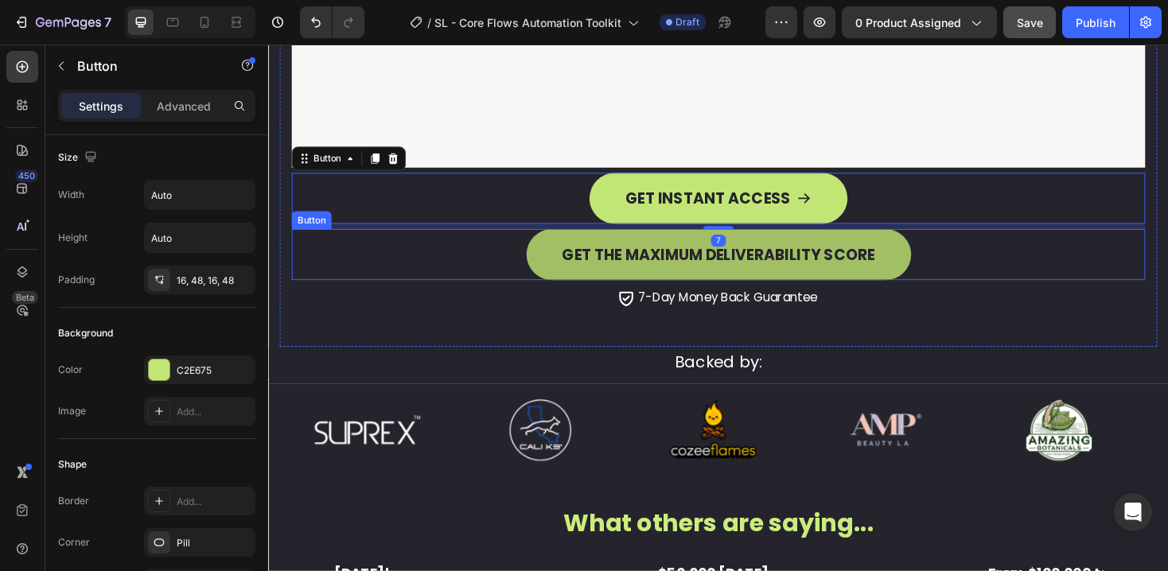
click at [915, 263] on button "GET THE MAXIMUM DELIVERABILITY SCORE" at bounding box center [746, 267] width 408 height 54
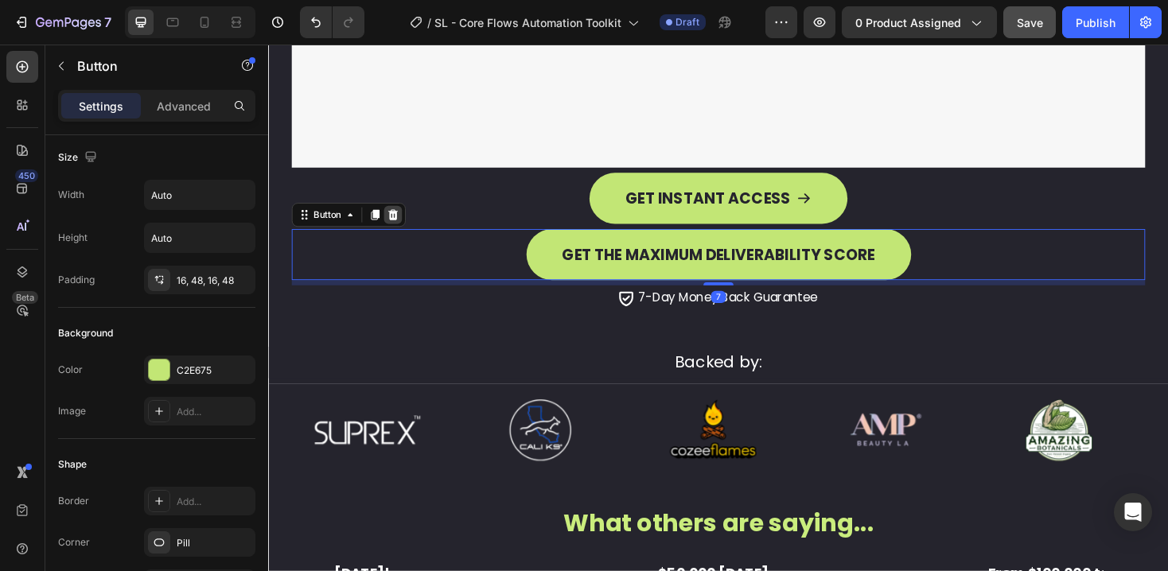
click at [401, 212] on div "Button" at bounding box center [353, 224] width 121 height 25
click at [401, 220] on icon at bounding box center [400, 225] width 10 height 11
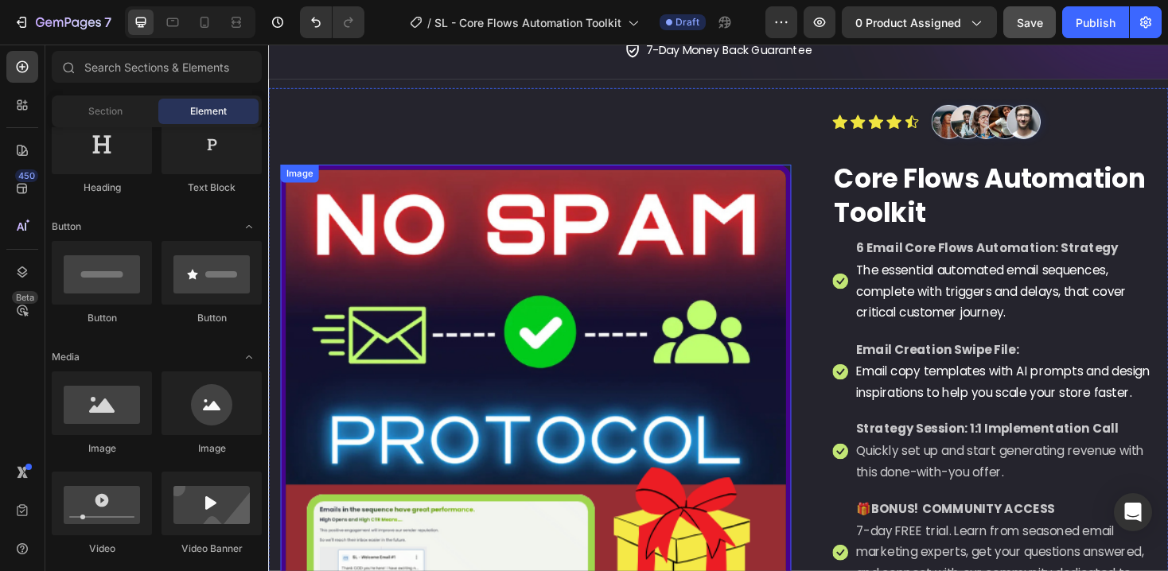
scroll to position [252, 0]
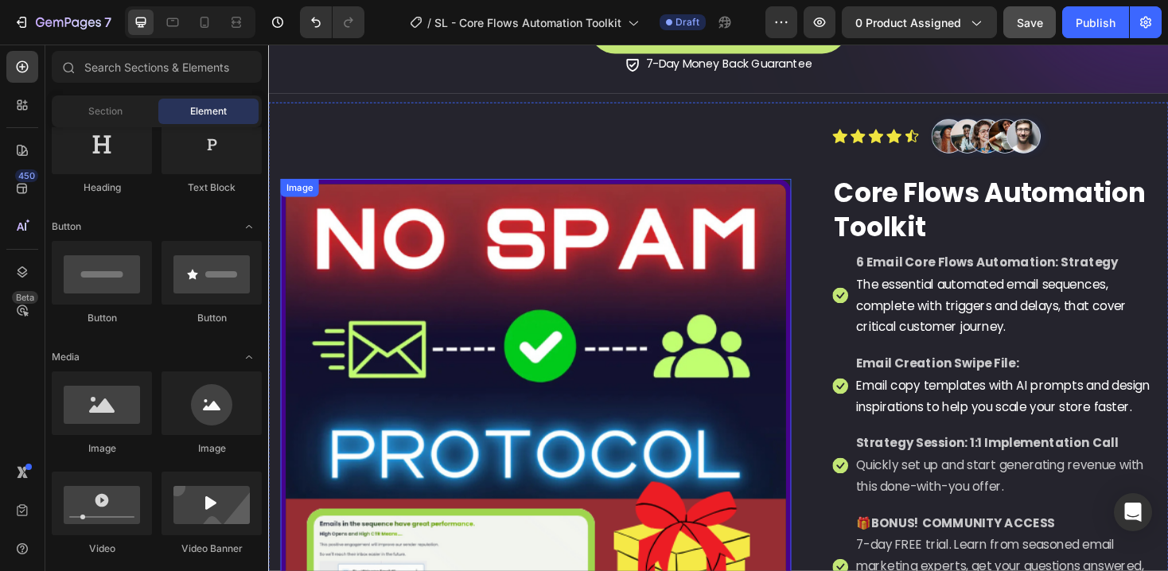
click at [619, 344] on img at bounding box center [552, 458] width 542 height 542
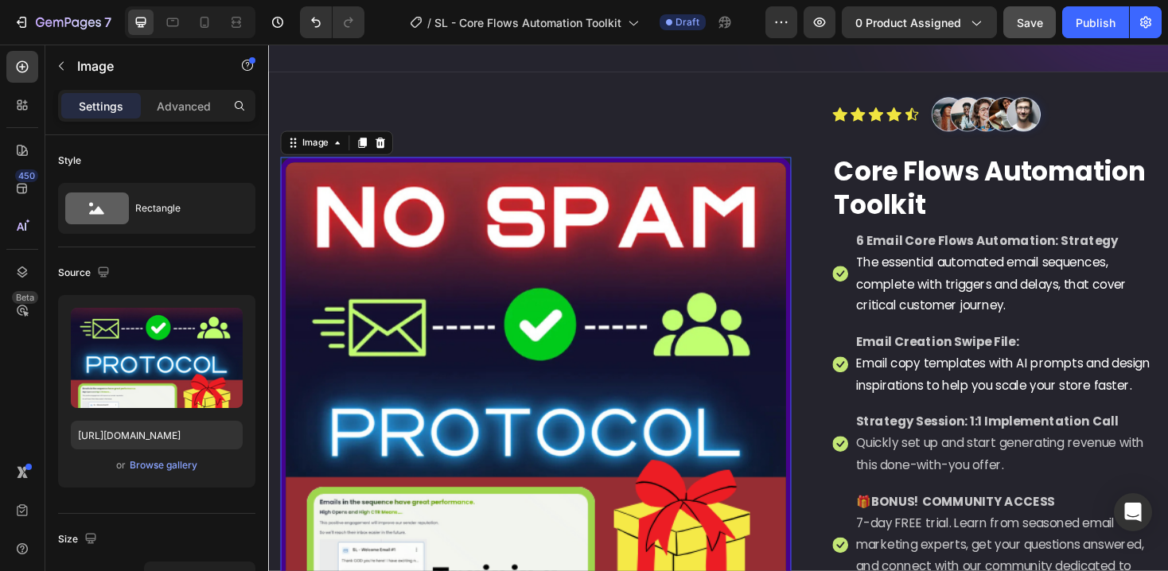
scroll to position [366, 0]
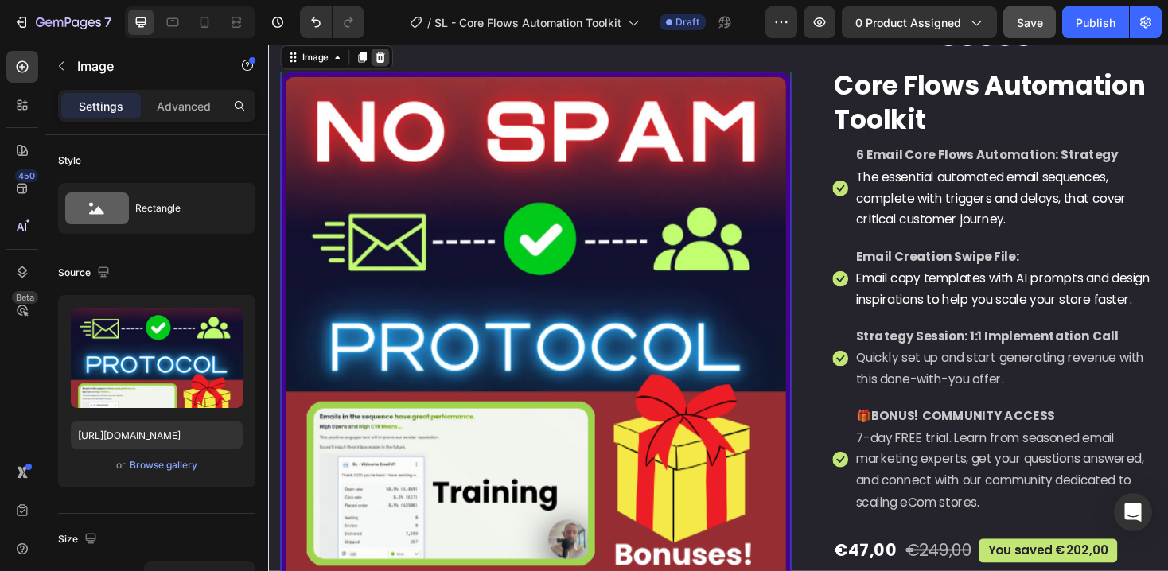
click at [386, 64] on icon at bounding box center [387, 58] width 10 height 11
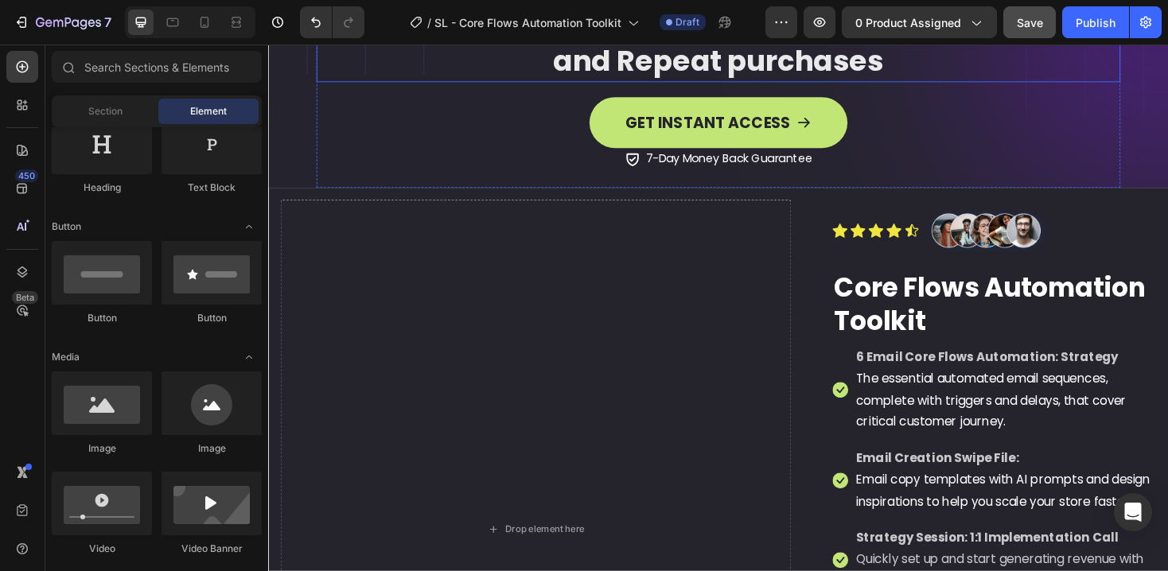
scroll to position [135, 0]
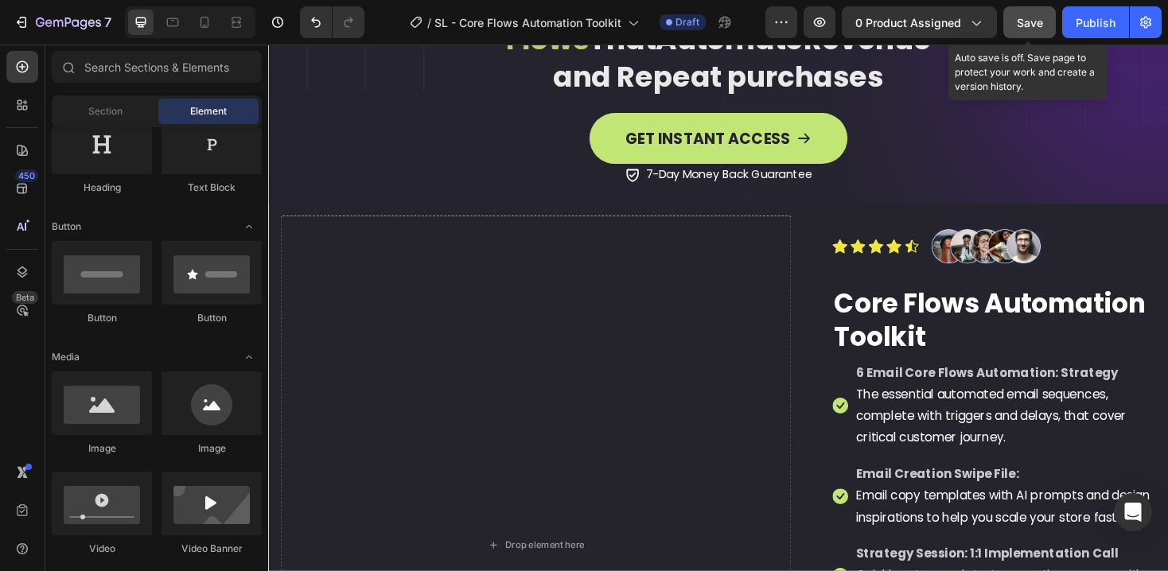
click at [1035, 24] on span "Save" at bounding box center [1030, 23] width 26 height 14
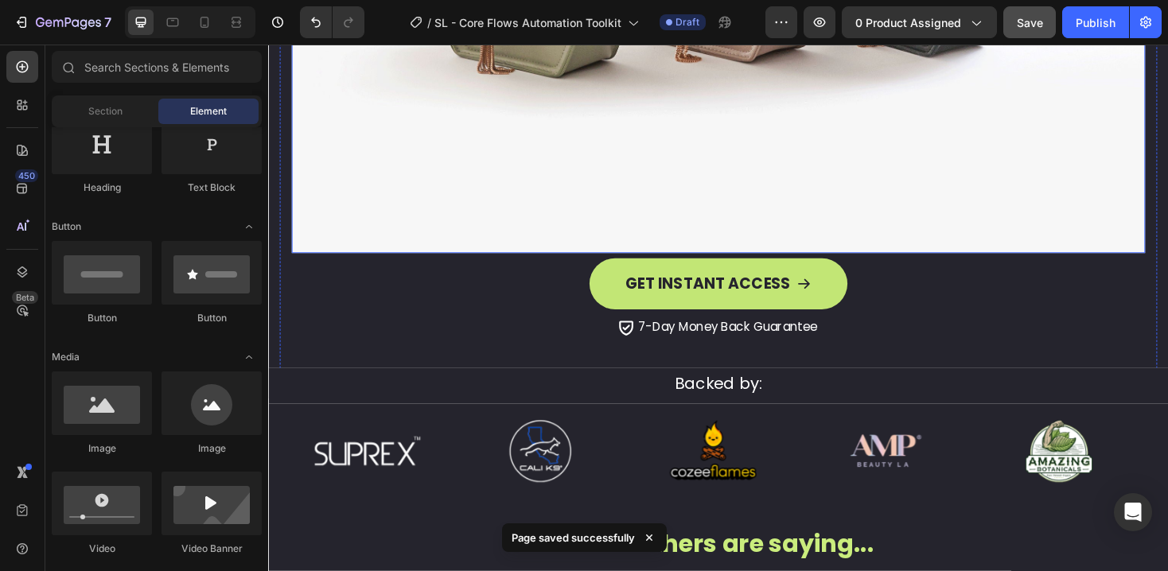
scroll to position [1925, 0]
